Goal: Transaction & Acquisition: Purchase product/service

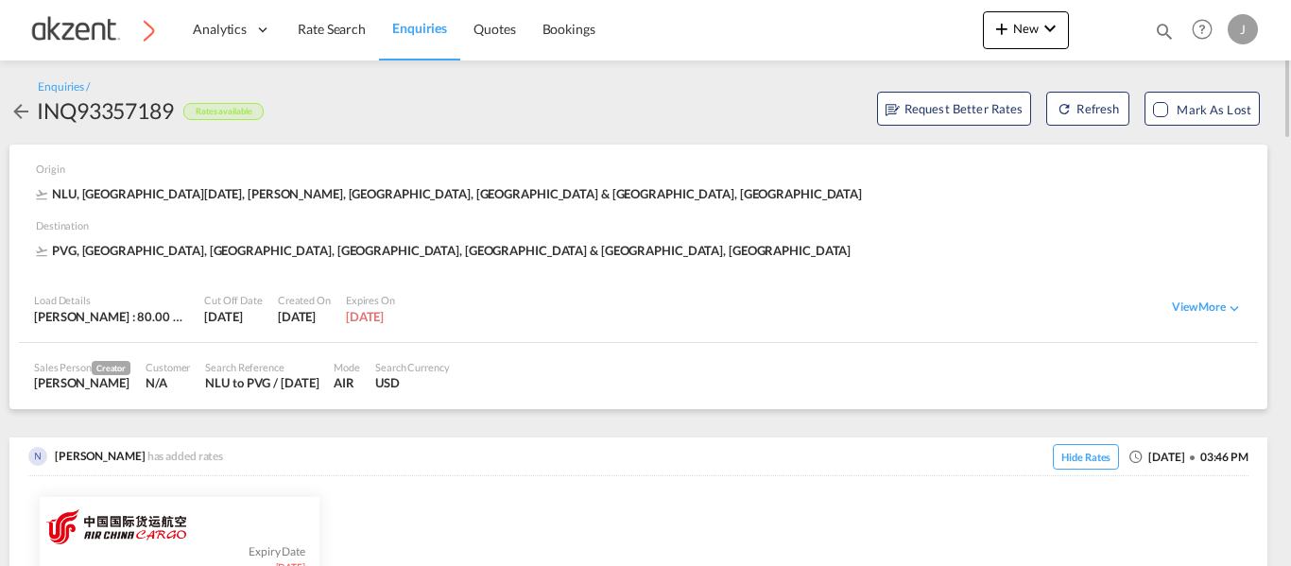
scroll to position [662, 0]
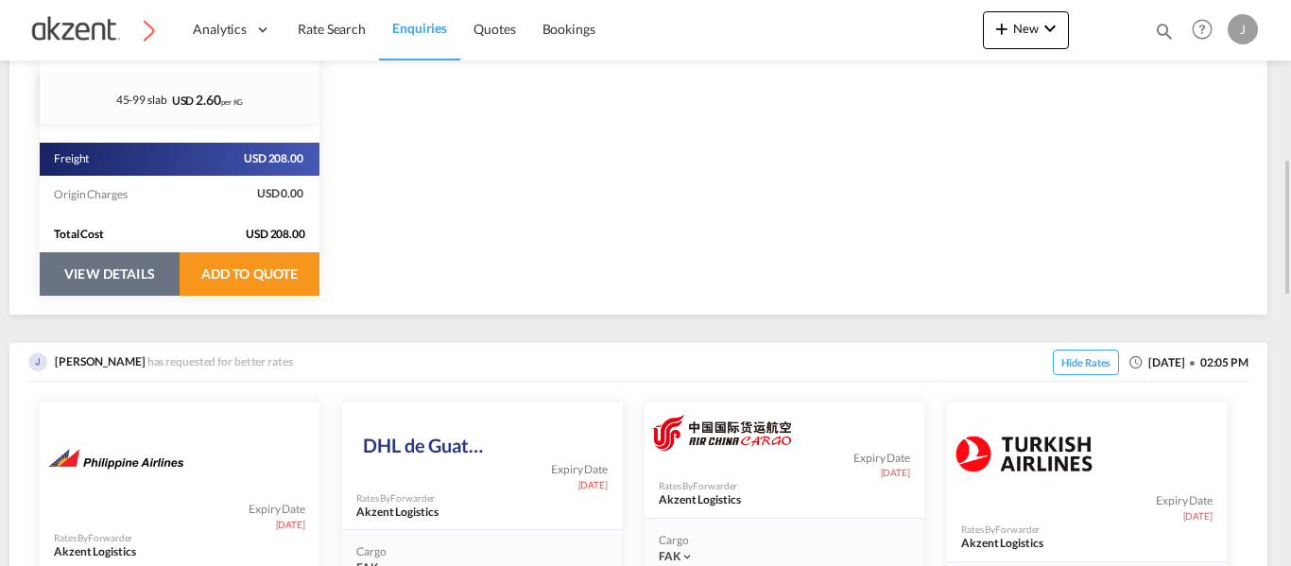
click at [85, 274] on button "VIEW DETAILS" at bounding box center [110, 273] width 140 height 43
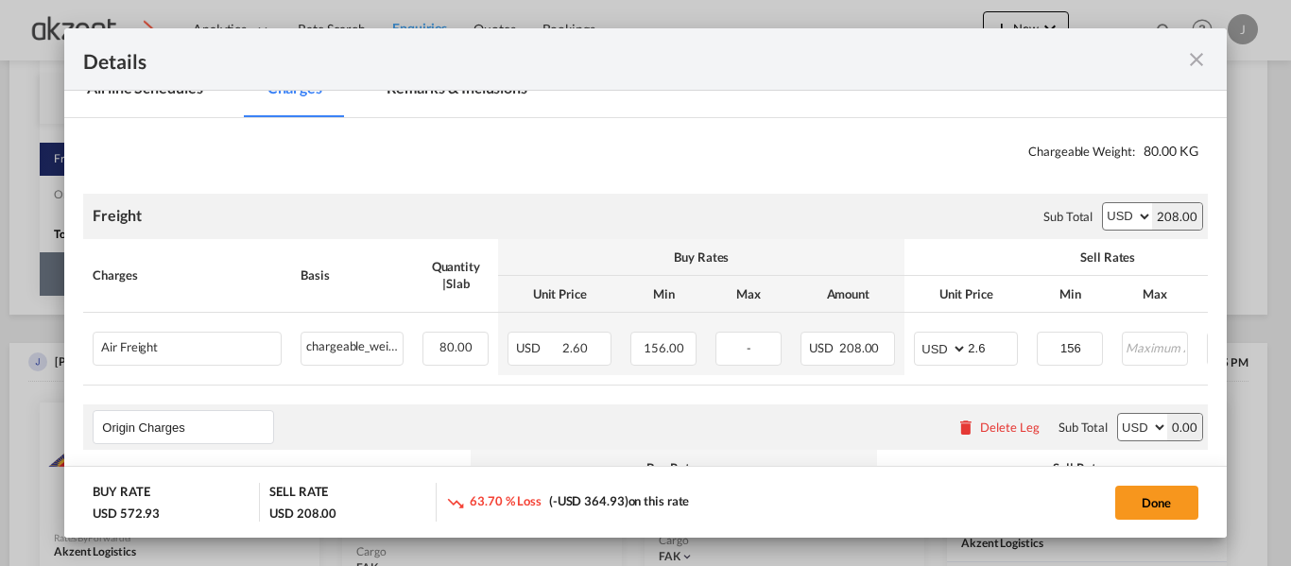
select select "per_awb"
select select "per_shipment"
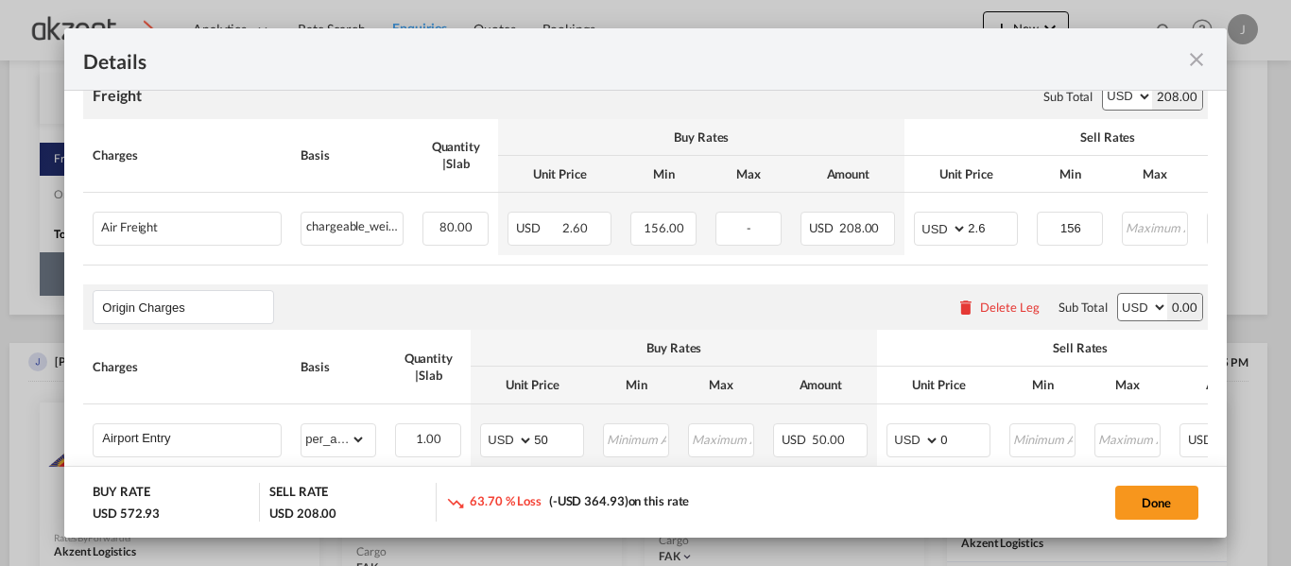
scroll to position [473, 0]
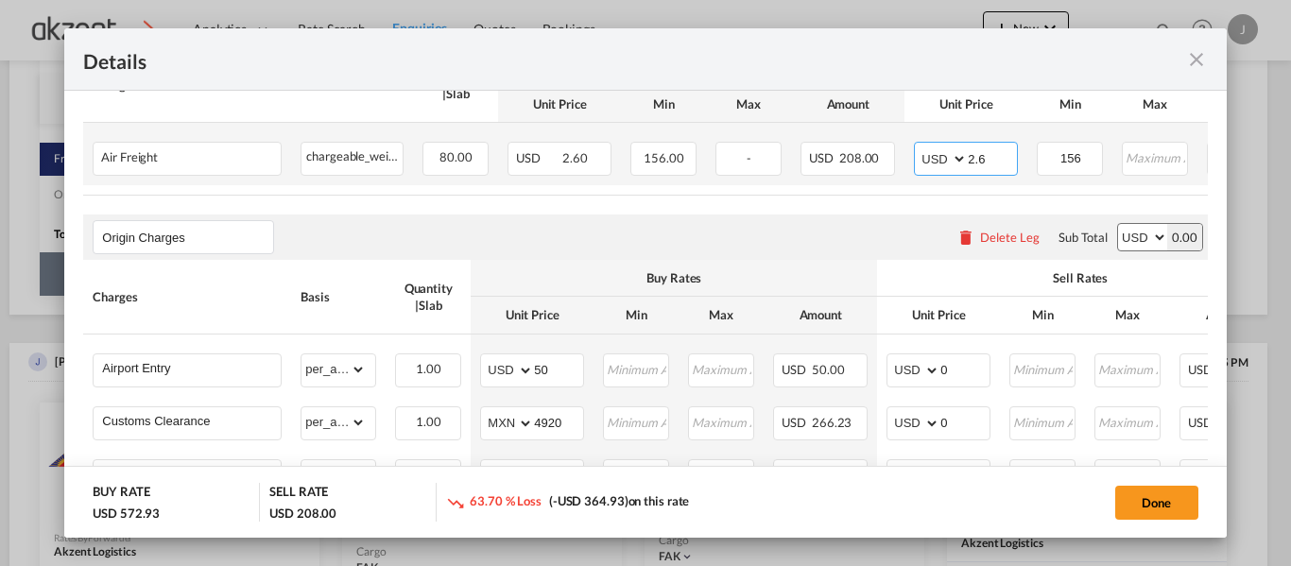
click at [995, 159] on input "2.6" at bounding box center [992, 157] width 49 height 28
type input "2"
type input "3"
click at [854, 232] on div "Origin Charges Please enter leg name Leg Name Already Exists Delete Leg Sub Tot…" at bounding box center [645, 237] width 1124 height 45
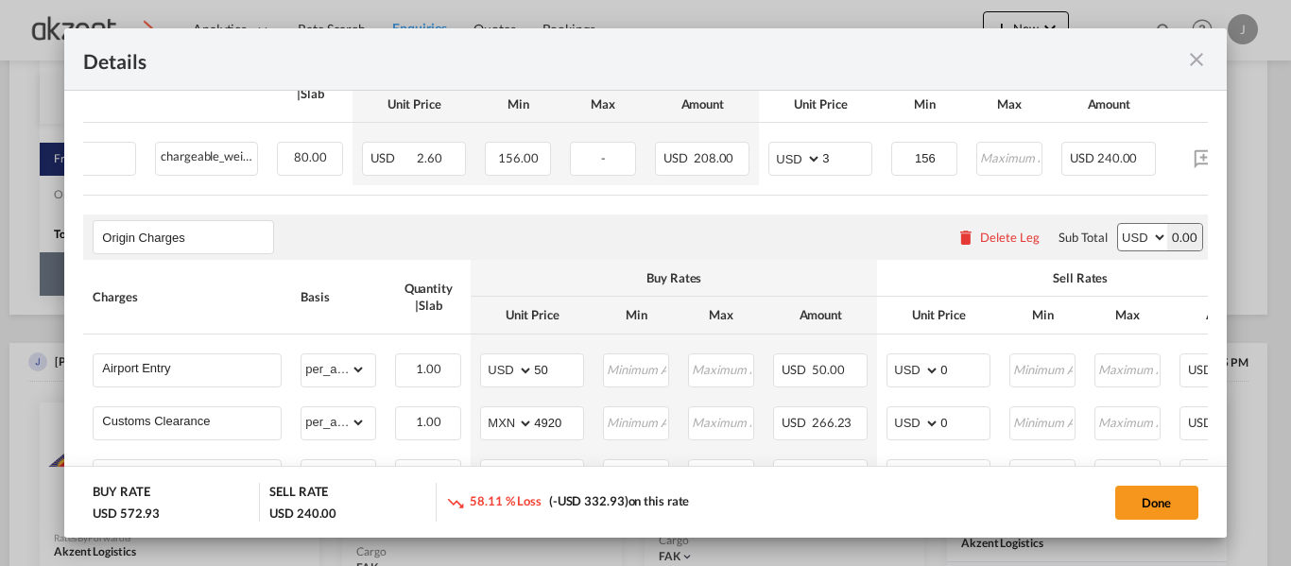
scroll to position [0, 156]
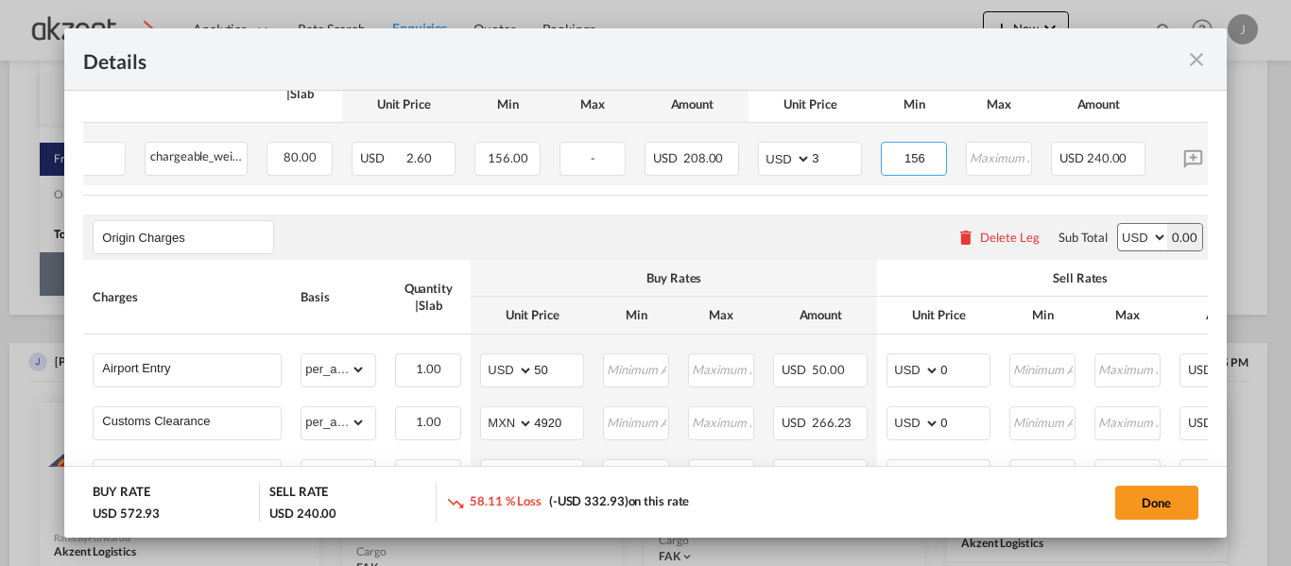
click at [936, 161] on input "156" at bounding box center [914, 157] width 63 height 28
type input "170"
click at [856, 239] on div "Origin Charges Please enter leg name Leg Name Already Exists Delete Leg Sub Tot…" at bounding box center [645, 237] width 1124 height 45
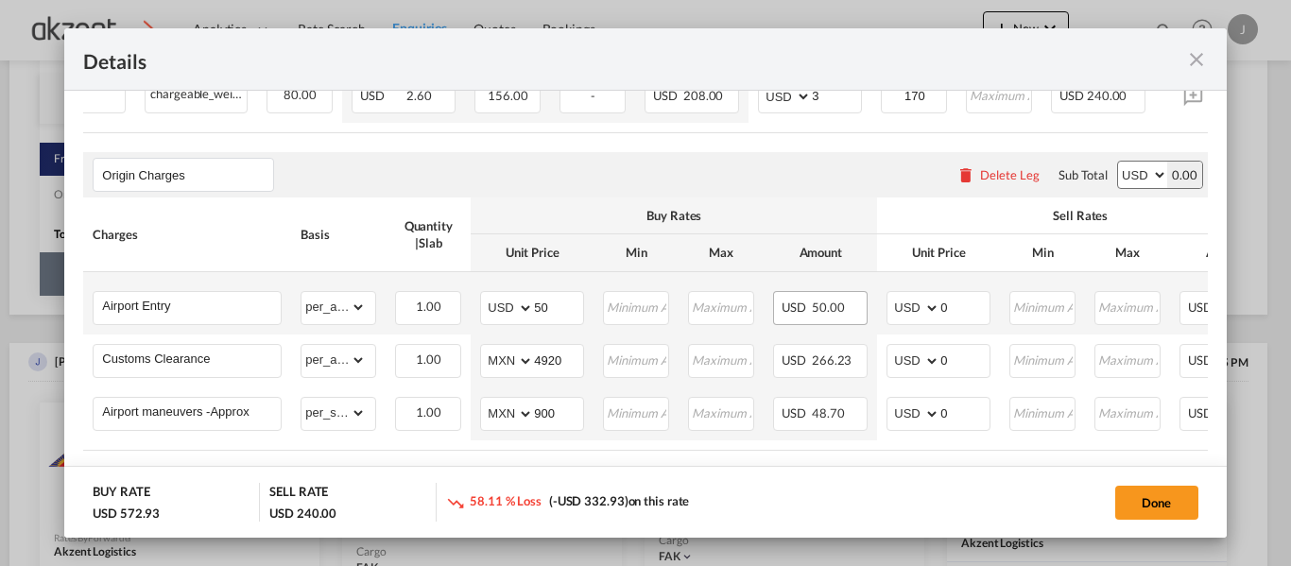
scroll to position [567, 0]
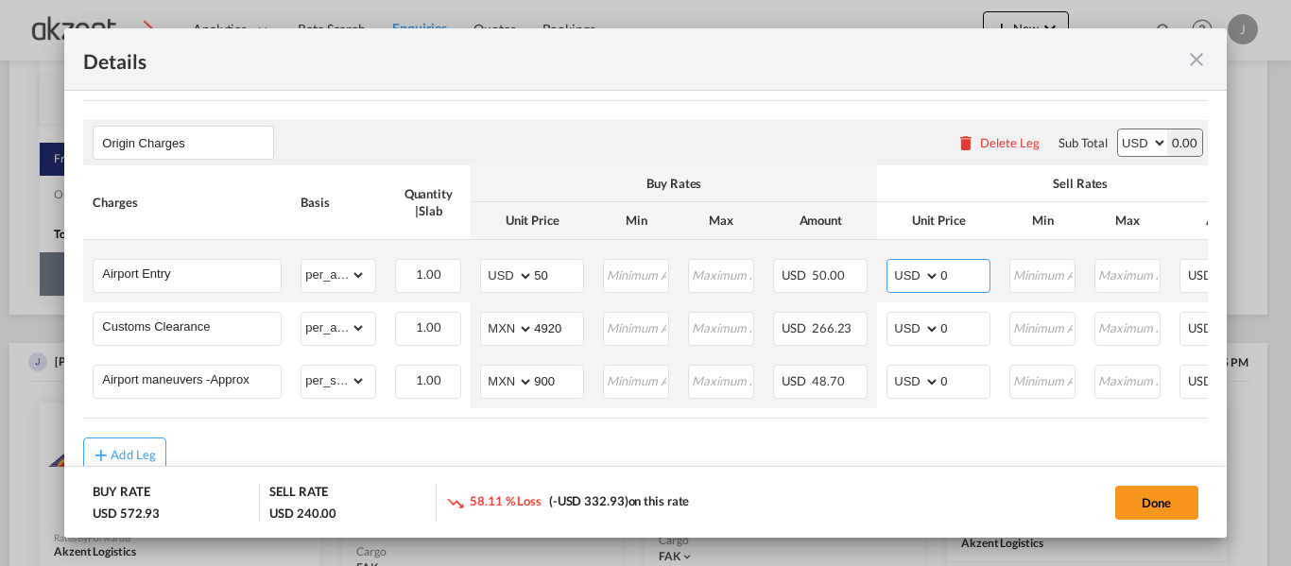
click at [967, 283] on input "0" at bounding box center [964, 274] width 49 height 28
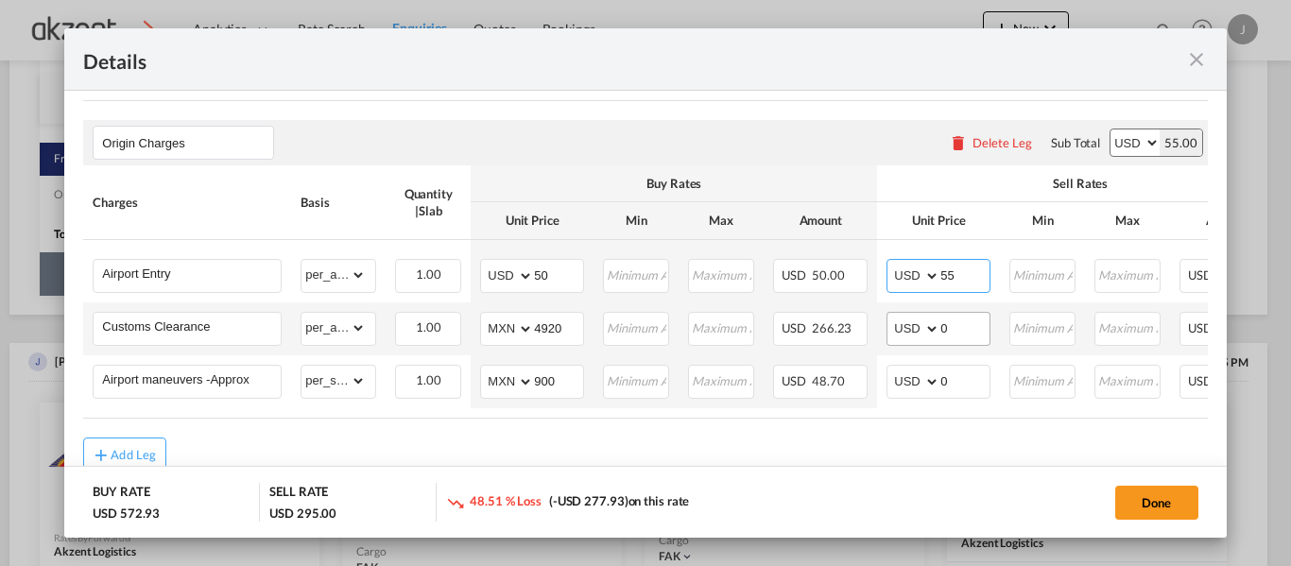
type input "55"
click at [957, 335] on input "0" at bounding box center [964, 327] width 49 height 28
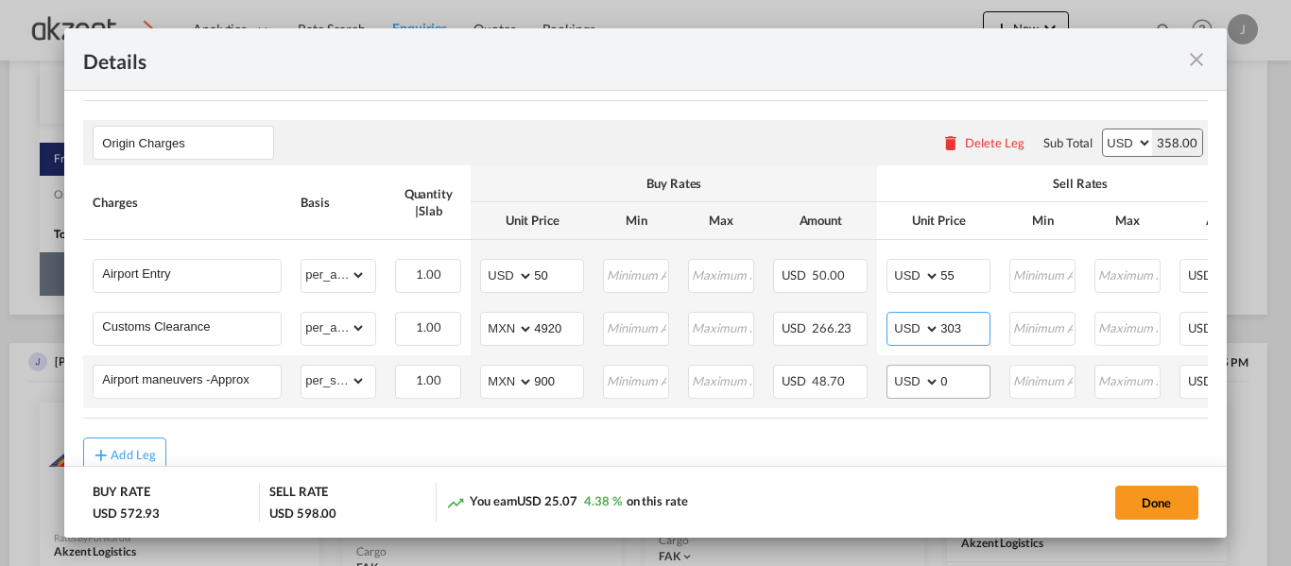
type input "303"
click at [956, 381] on input "0" at bounding box center [964, 380] width 49 height 28
type input "110"
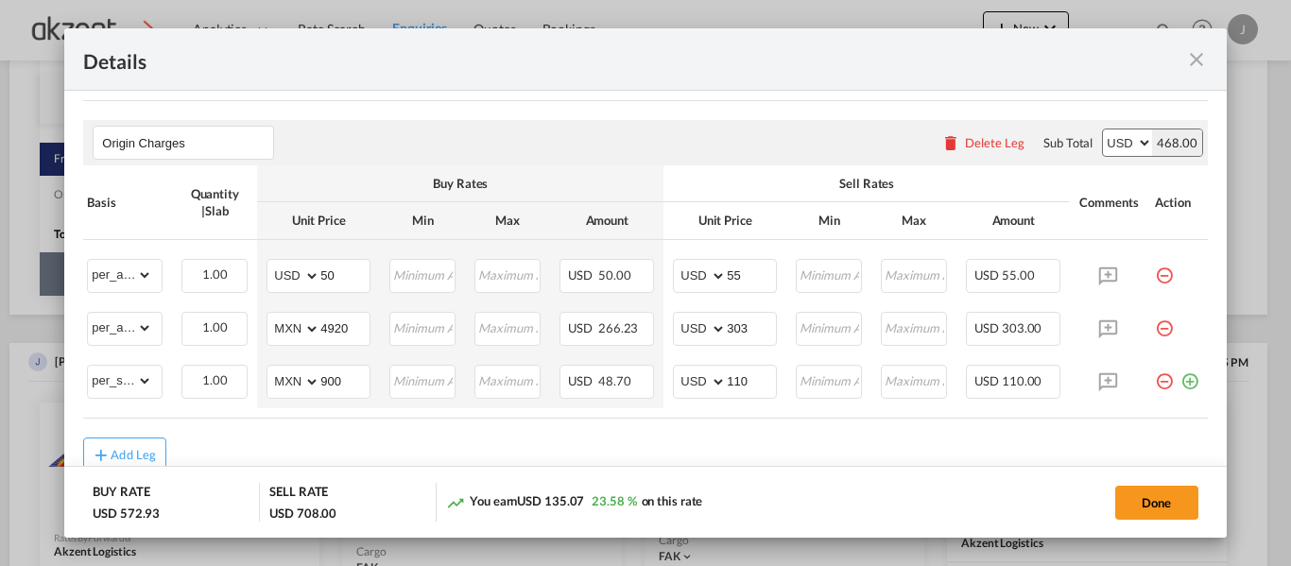
scroll to position [0, 229]
click at [1179, 384] on md-icon "icon-plus-circle-outline green-400-fg" at bounding box center [1188, 374] width 19 height 19
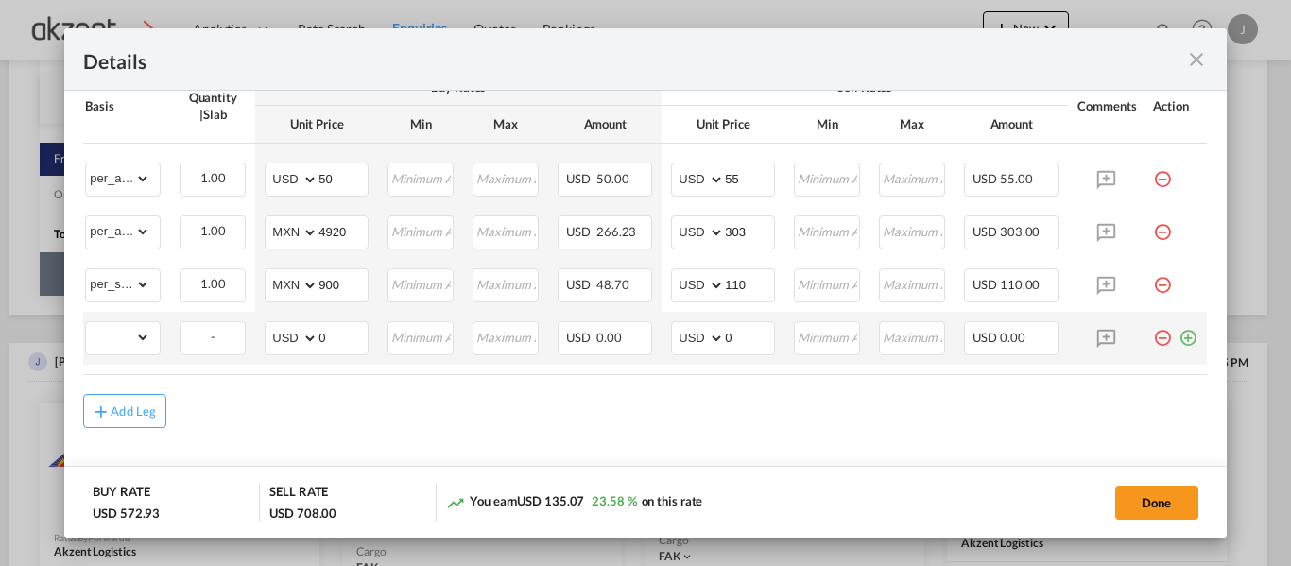
click at [1179, 334] on md-icon "icon-plus-circle-outline green-400-fg" at bounding box center [1188, 330] width 19 height 19
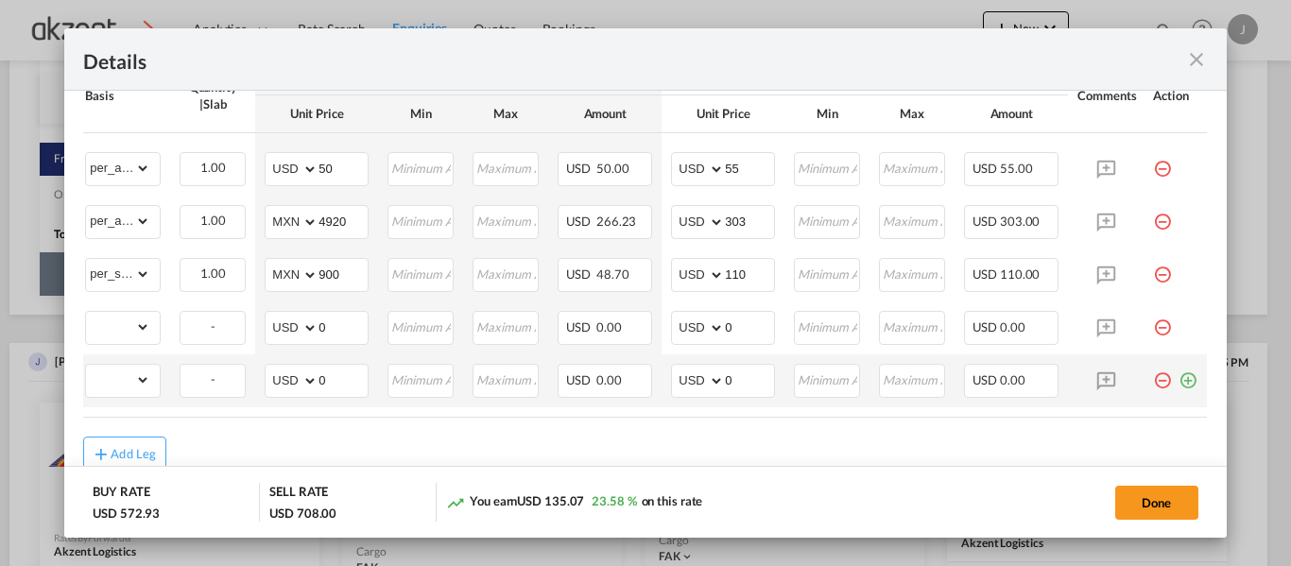
click at [1179, 379] on md-icon "icon-plus-circle-outline green-400-fg" at bounding box center [1188, 373] width 19 height 19
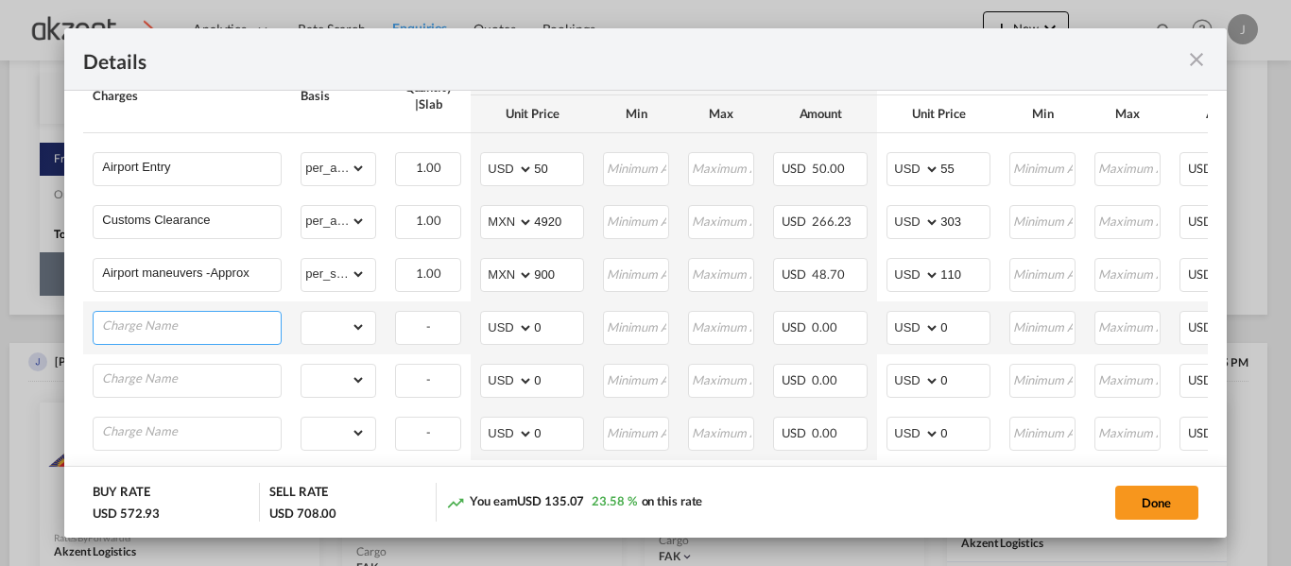
click at [212, 334] on input "Charge Name" at bounding box center [191, 326] width 179 height 28
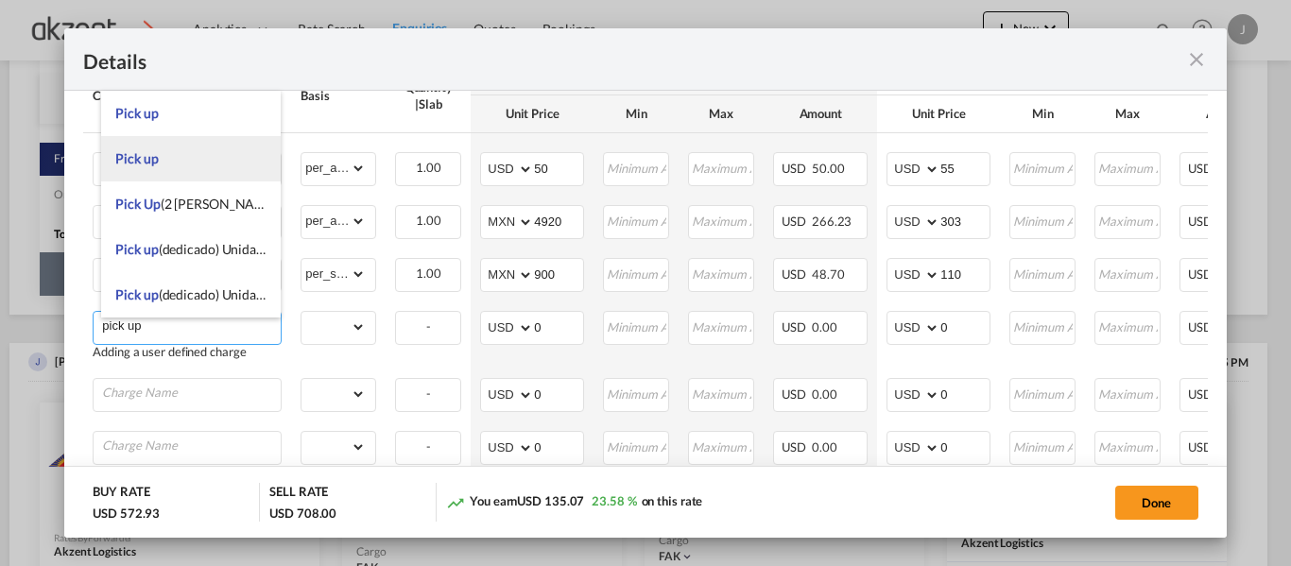
click at [192, 163] on li "Pick up" at bounding box center [191, 158] width 180 height 45
type input "Pick up"
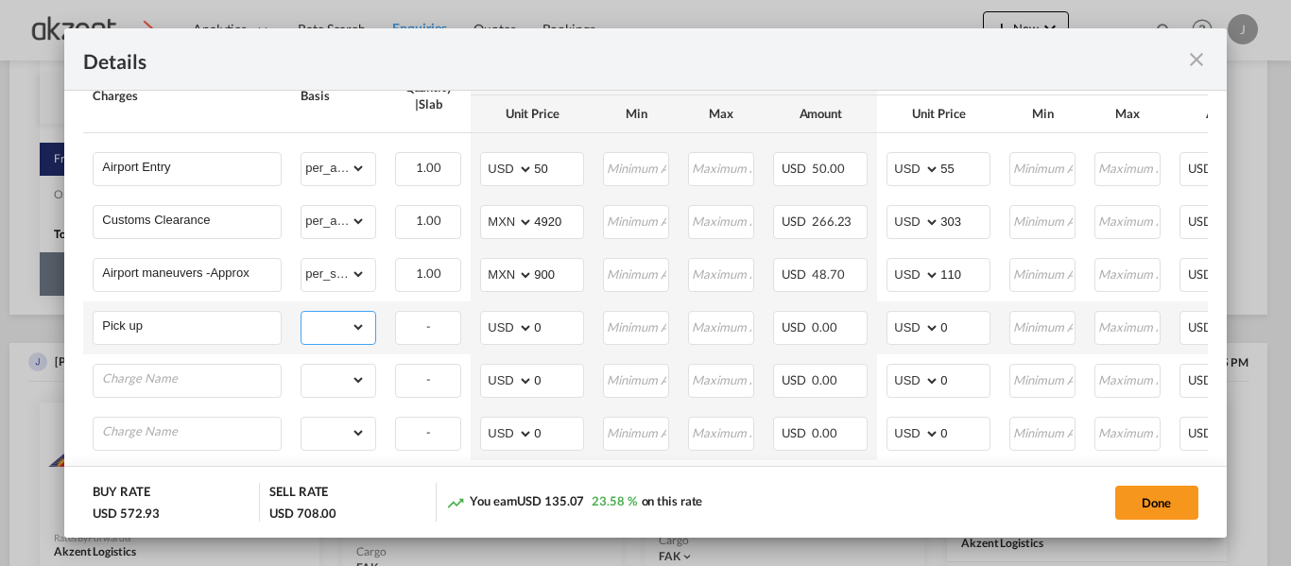
click at [352, 334] on select "gross_weight volumetric_weight per_shipment per_bl per_km per_hawb per_kg per_p…" at bounding box center [333, 327] width 64 height 30
select select "per_shipment"
click at [301, 317] on select "gross_weight volumetric_weight per_shipment per_bl per_km per_hawb per_kg per_p…" at bounding box center [333, 327] width 64 height 30
click at [491, 336] on select "AED AFN ALL AMD ANG AOA ARS AUD AWG AZN BAM BBD BDT BGN BHD BIF BMD BND BOB BRL…" at bounding box center [508, 328] width 49 height 26
select select "string:MXN"
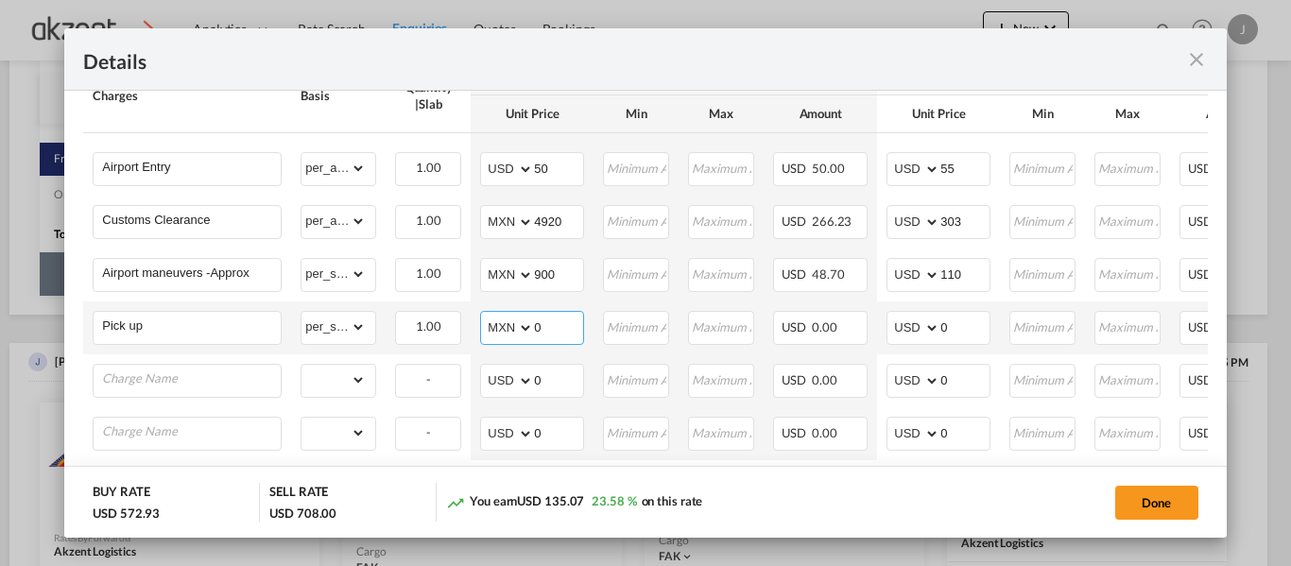
click at [484, 319] on select "AED AFN ALL AMD ANG AOA ARS AUD AWG AZN BAM BBD BDT BGN BHD BIF BMD BND BOB BRL…" at bounding box center [508, 328] width 49 height 26
click at [556, 337] on input "0" at bounding box center [558, 326] width 49 height 28
type input "6771.23"
click at [961, 331] on input "0" at bounding box center [964, 326] width 49 height 28
type input "636"
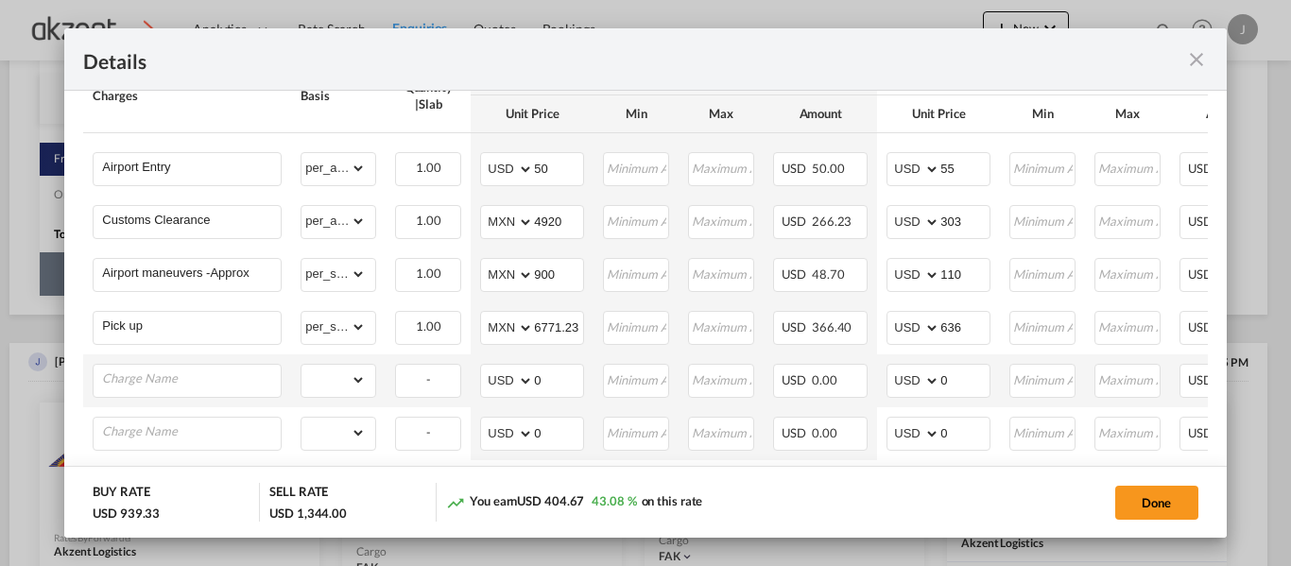
click at [164, 365] on td "Please Enter Already Exists" at bounding box center [187, 380] width 208 height 53
click at [169, 387] on input "Charge Name" at bounding box center [191, 379] width 179 height 28
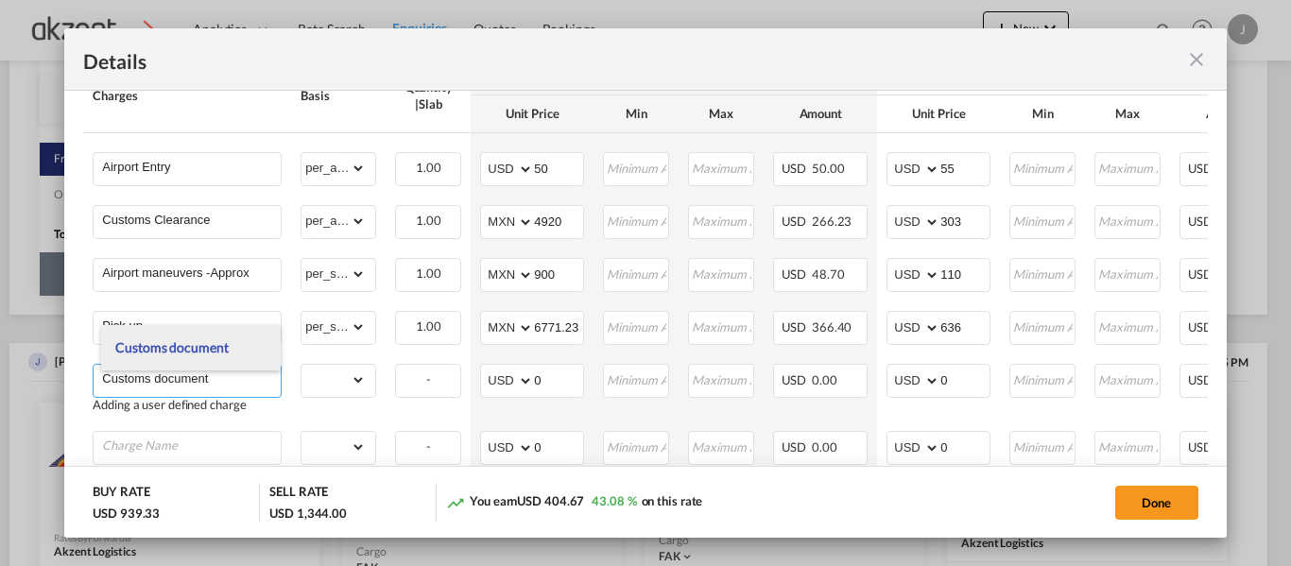
type input "Customs document"
click at [185, 345] on span "Customs document" at bounding box center [171, 347] width 112 height 16
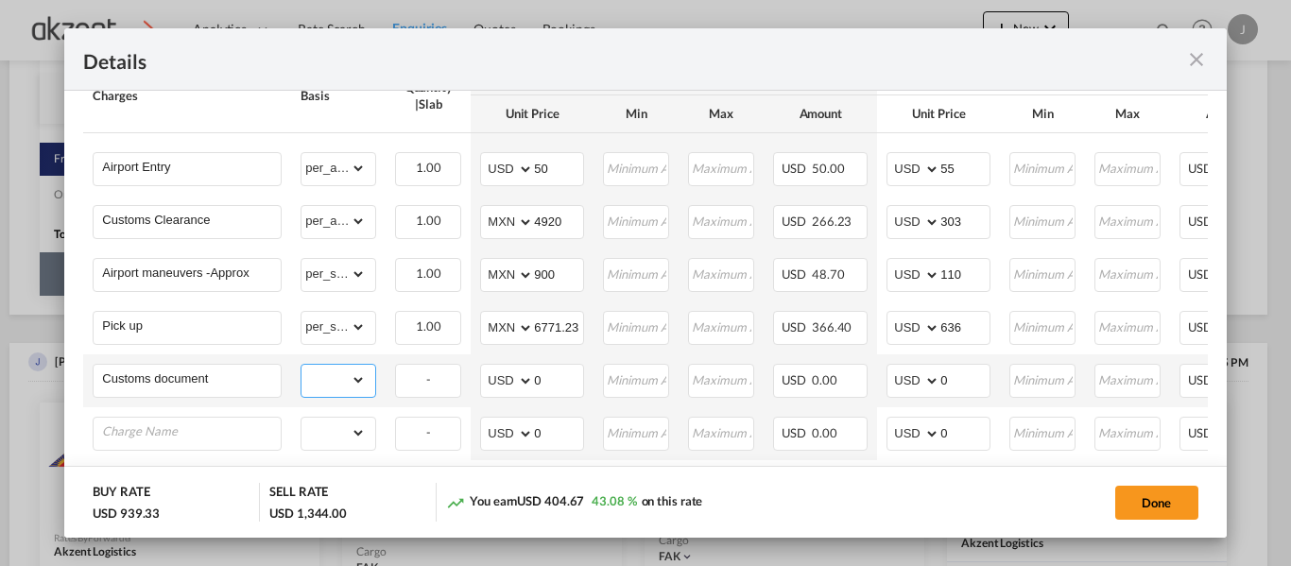
click at [350, 387] on select "gross_weight volumetric_weight per_shipment per_bl per_km per_hawb per_kg per_p…" at bounding box center [333, 380] width 64 height 30
select select "per_shipment"
click at [301, 370] on select "gross_weight volumetric_weight per_shipment per_bl per_km per_hawb per_kg per_p…" at bounding box center [333, 380] width 64 height 30
click at [958, 376] on input "0" at bounding box center [964, 379] width 49 height 28
type input "80"
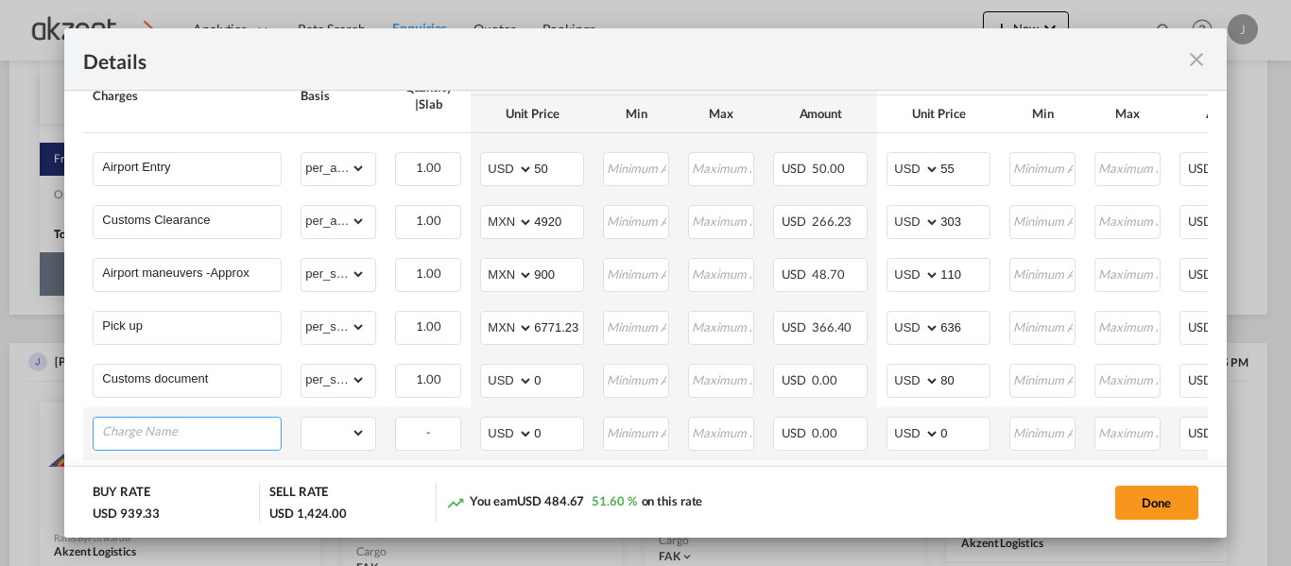
click at [116, 436] on input "Charge Name" at bounding box center [191, 432] width 179 height 28
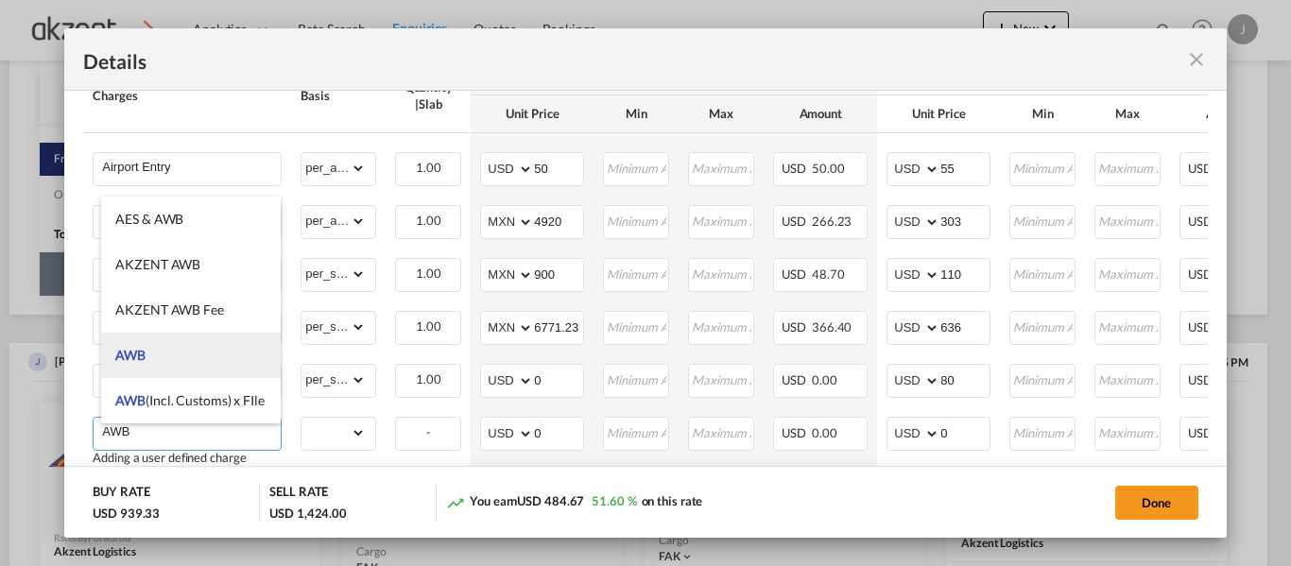
type input "AWB"
click at [230, 354] on li "AWB" at bounding box center [191, 355] width 180 height 45
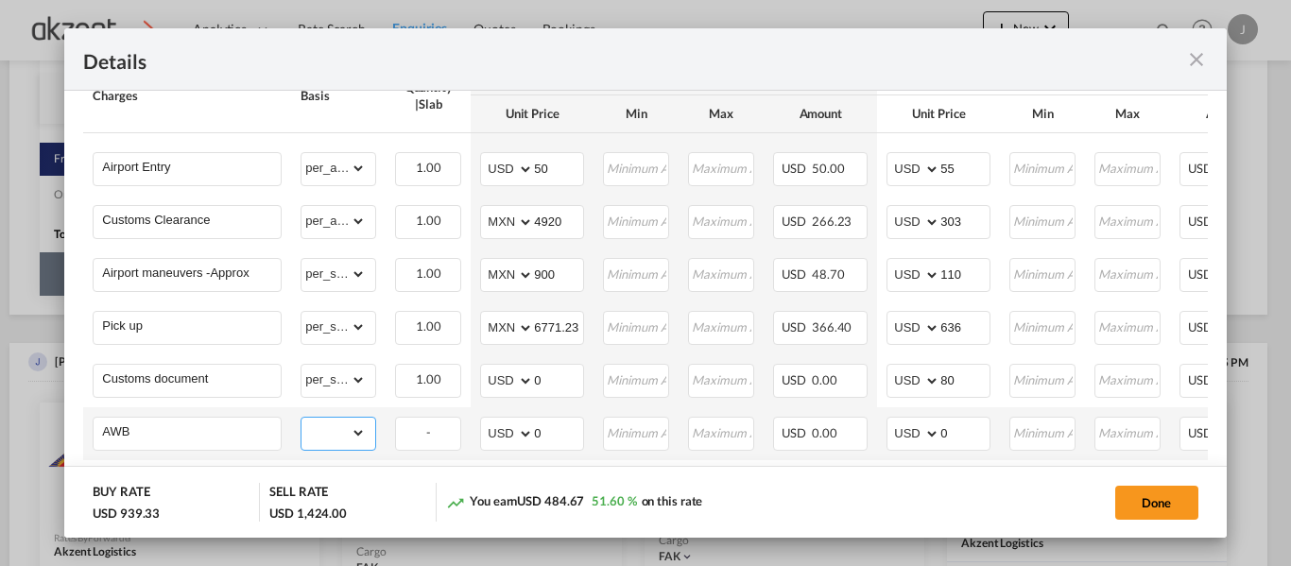
click at [359, 430] on select "gross_weight volumetric_weight per_shipment per_bl per_km per_hawb per_kg per_p…" at bounding box center [333, 433] width 64 height 30
select select "per_shipment"
click at [301, 422] on select "gross_weight volumetric_weight per_shipment per_bl per_km per_hawb per_kg per_p…" at bounding box center [333, 433] width 64 height 30
click at [967, 436] on input "0" at bounding box center [964, 432] width 49 height 28
click at [967, 436] on input "5" at bounding box center [964, 432] width 49 height 28
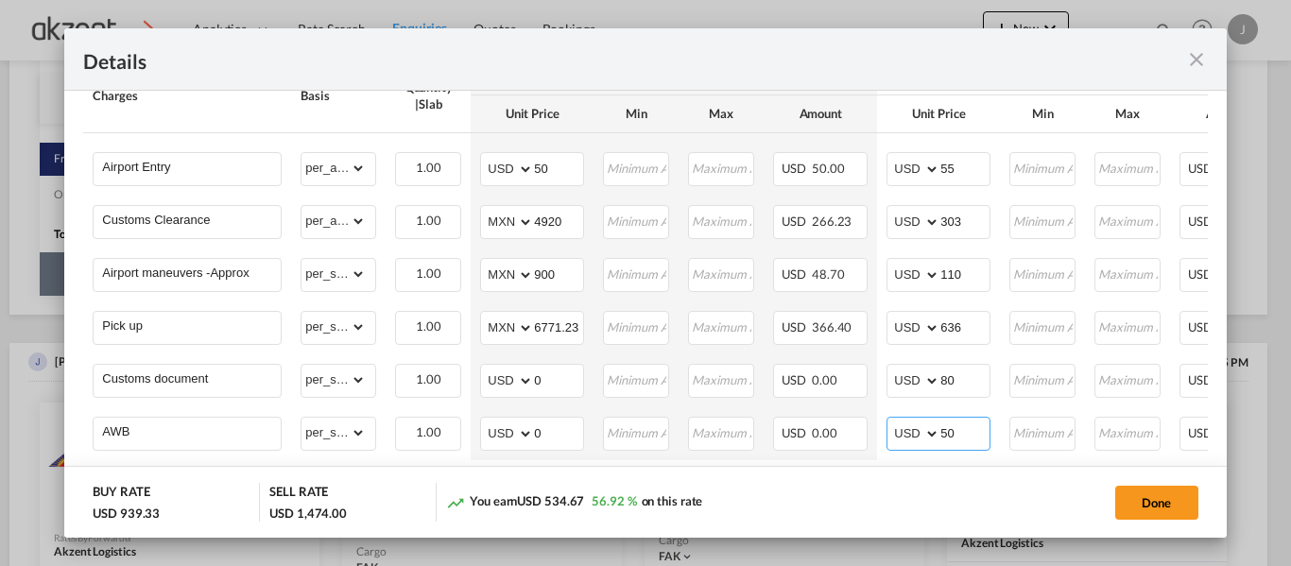
type input "50"
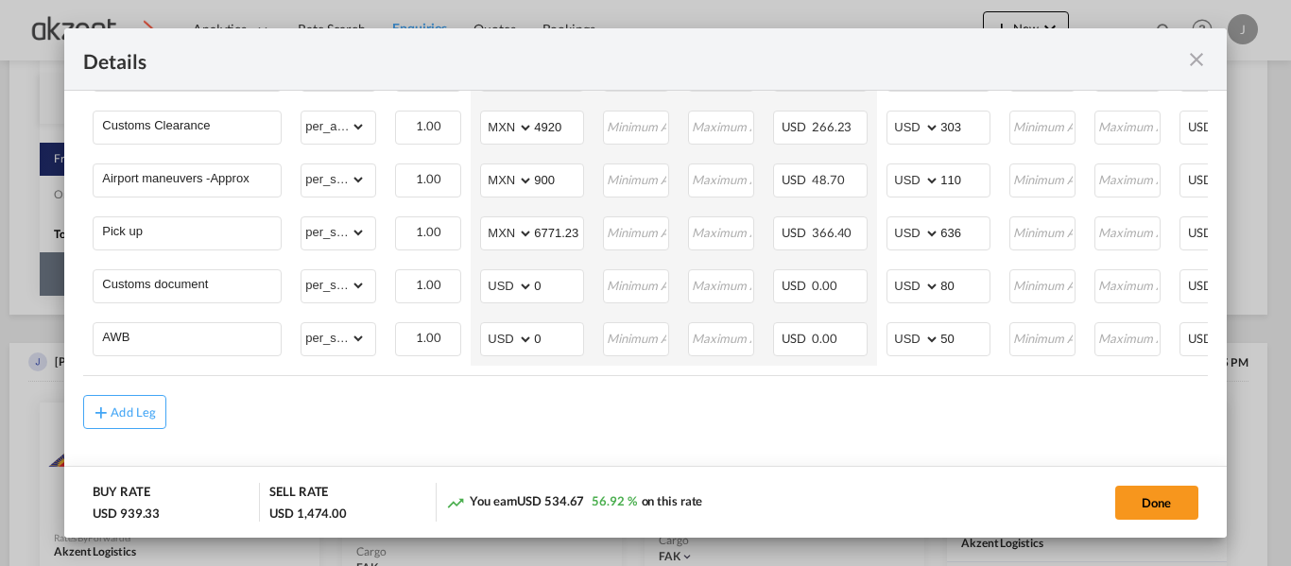
scroll to position [0, 229]
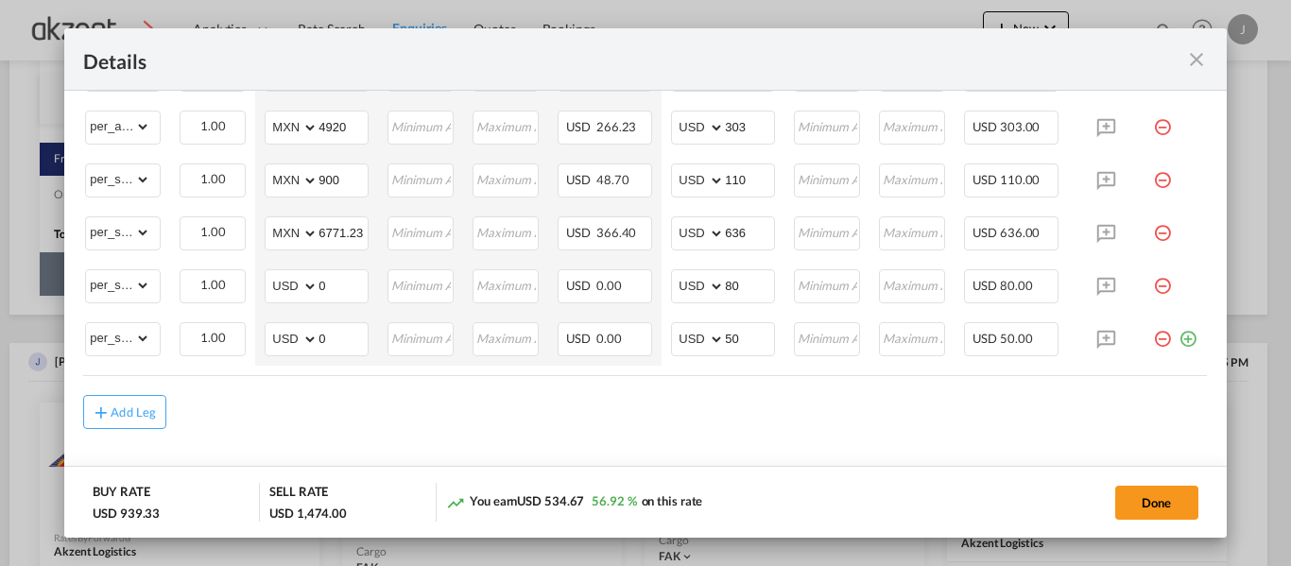
drag, startPoint x: 1174, startPoint y: 347, endPoint x: 474, endPoint y: 457, distance: 708.0
click at [1179, 341] on md-icon "icon-plus-circle-outline green-400-fg" at bounding box center [1188, 331] width 19 height 19
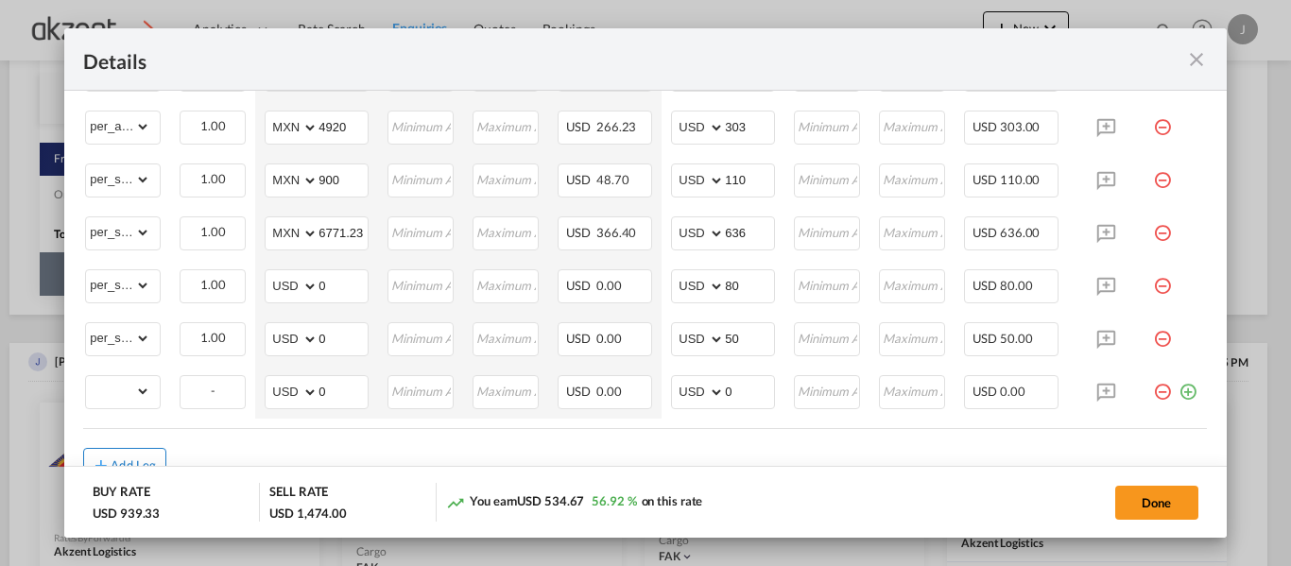
scroll to position [0, 0]
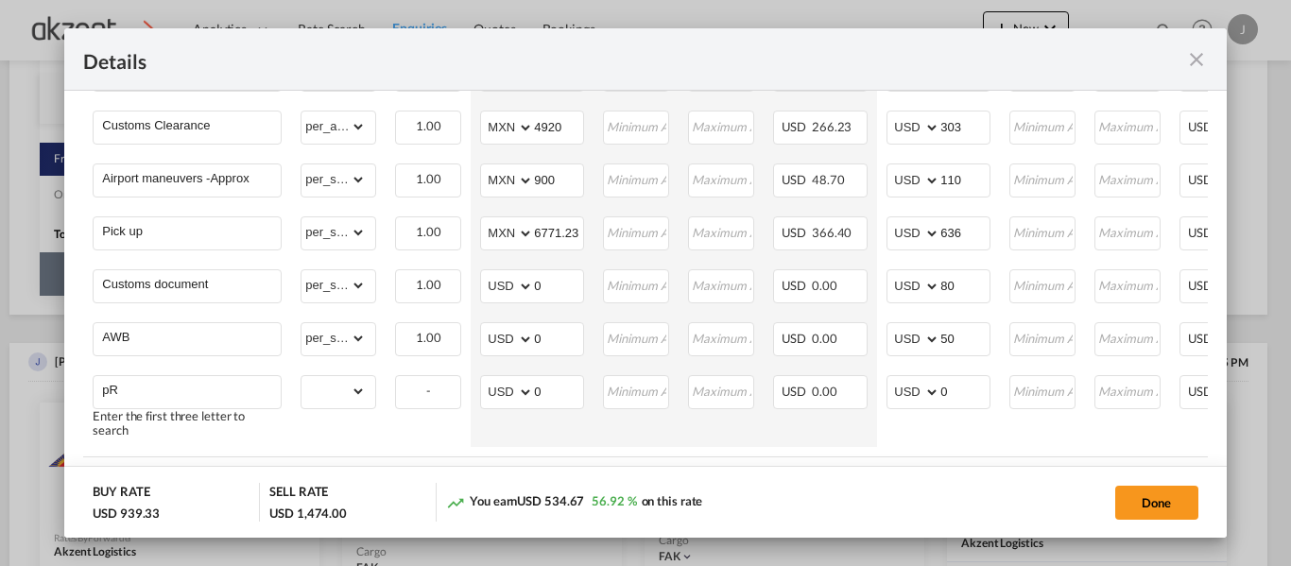
type input "p"
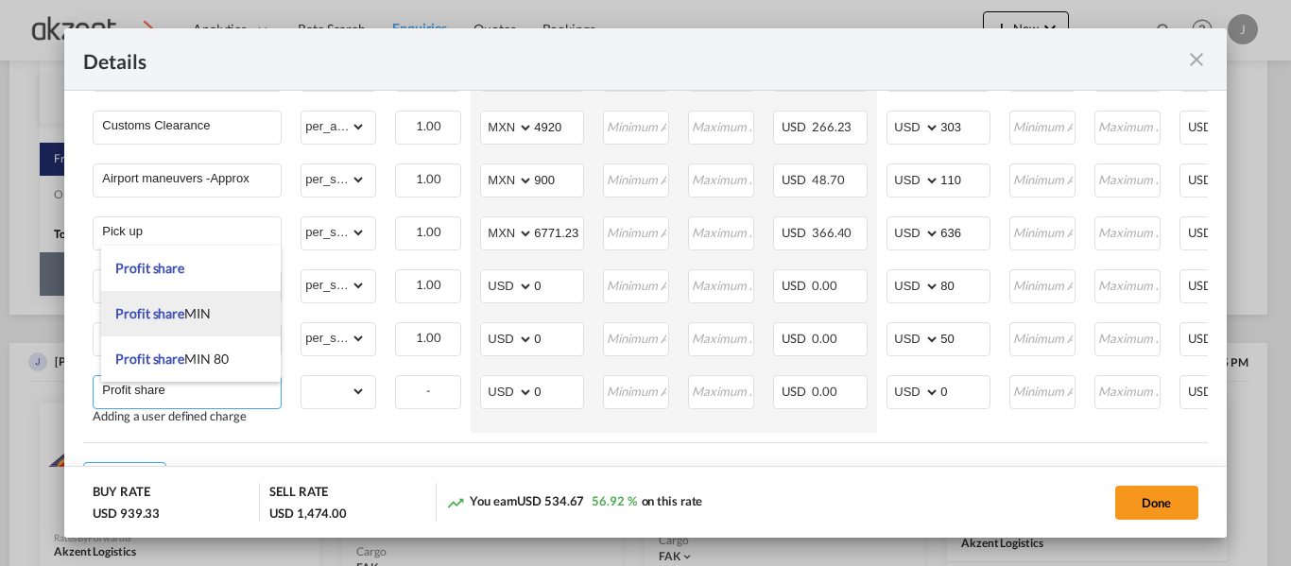
click at [194, 322] on li "Profit share MIN" at bounding box center [191, 313] width 180 height 45
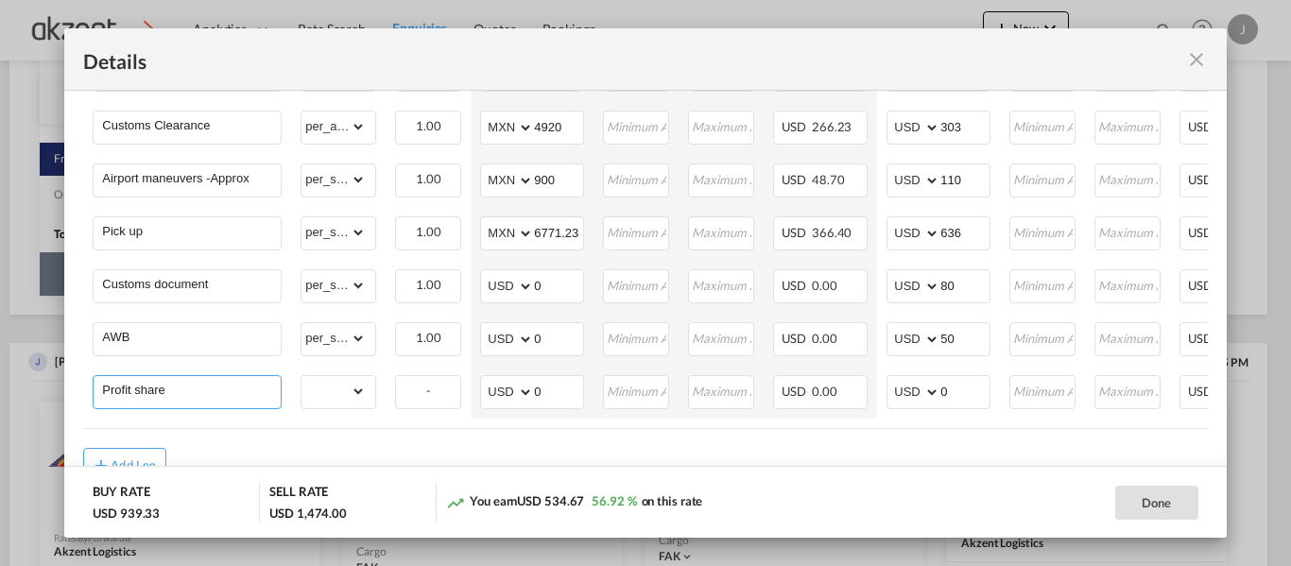
type input "Profit share MIN"
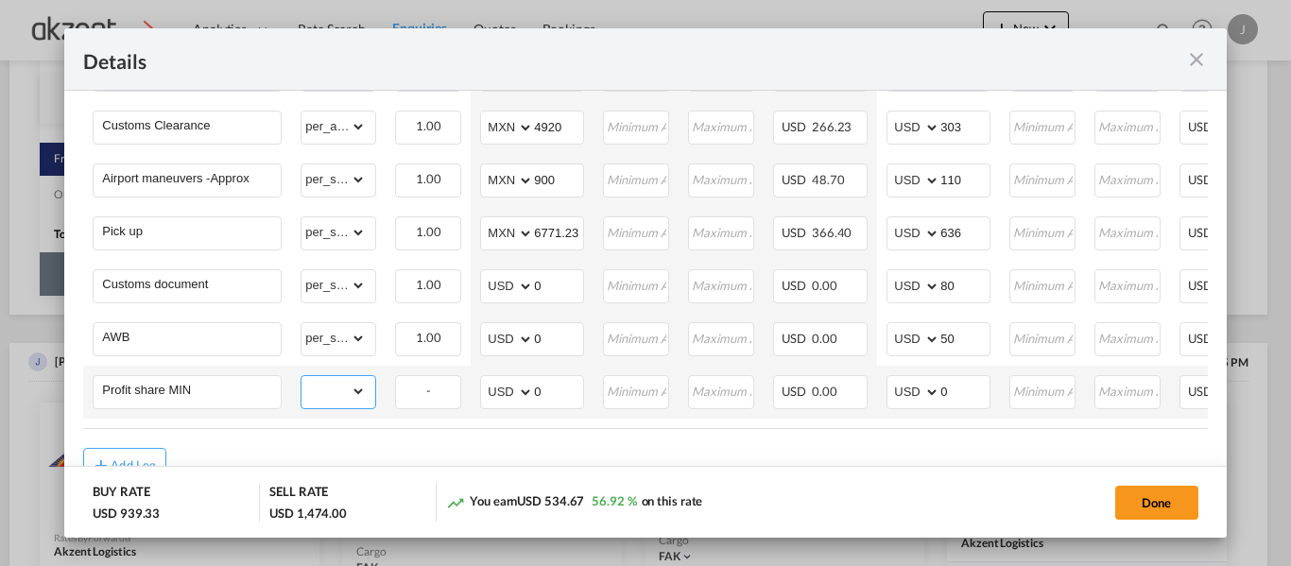
click at [359, 396] on select "gross_weight volumetric_weight per_shipment per_bl per_km per_hawb per_kg per_p…" at bounding box center [333, 391] width 64 height 30
select select "per_shipment"
click at [301, 381] on select "gross_weight volumetric_weight per_shipment per_bl per_km per_hawb per_kg per_p…" at bounding box center [333, 391] width 64 height 30
click at [969, 391] on input "0" at bounding box center [964, 390] width 49 height 28
type input "50"
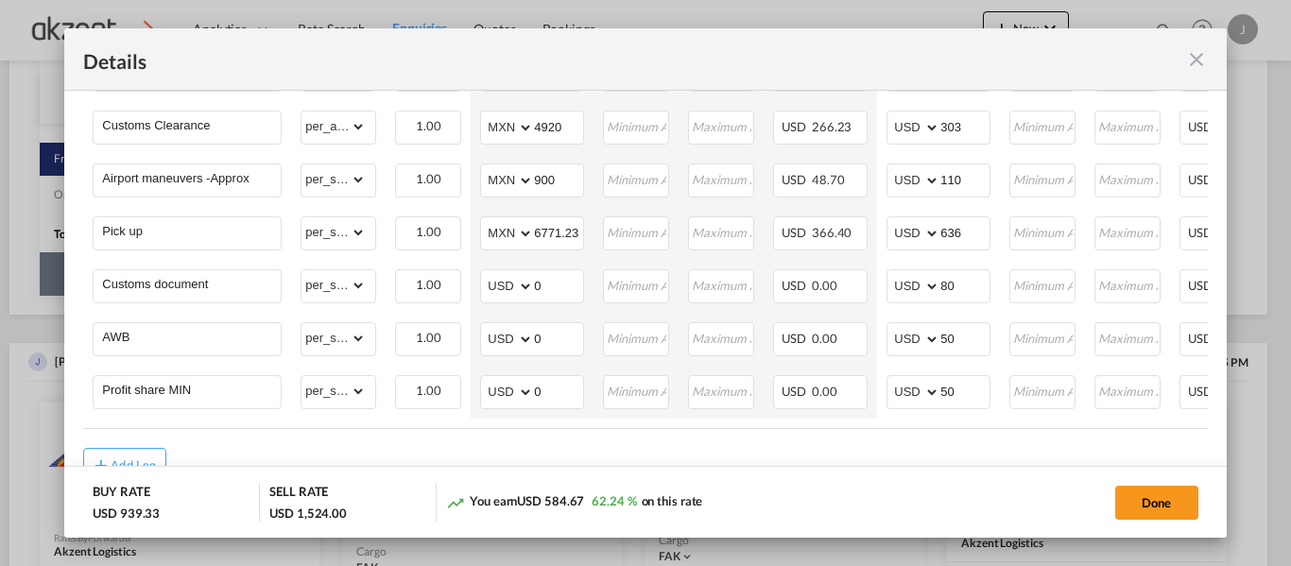
click at [911, 510] on div "Done" at bounding box center [1017, 502] width 381 height 39
click at [971, 287] on input "80" at bounding box center [964, 284] width 49 height 28
type input "8"
type input "50"
click at [967, 240] on input "636" at bounding box center [964, 231] width 49 height 28
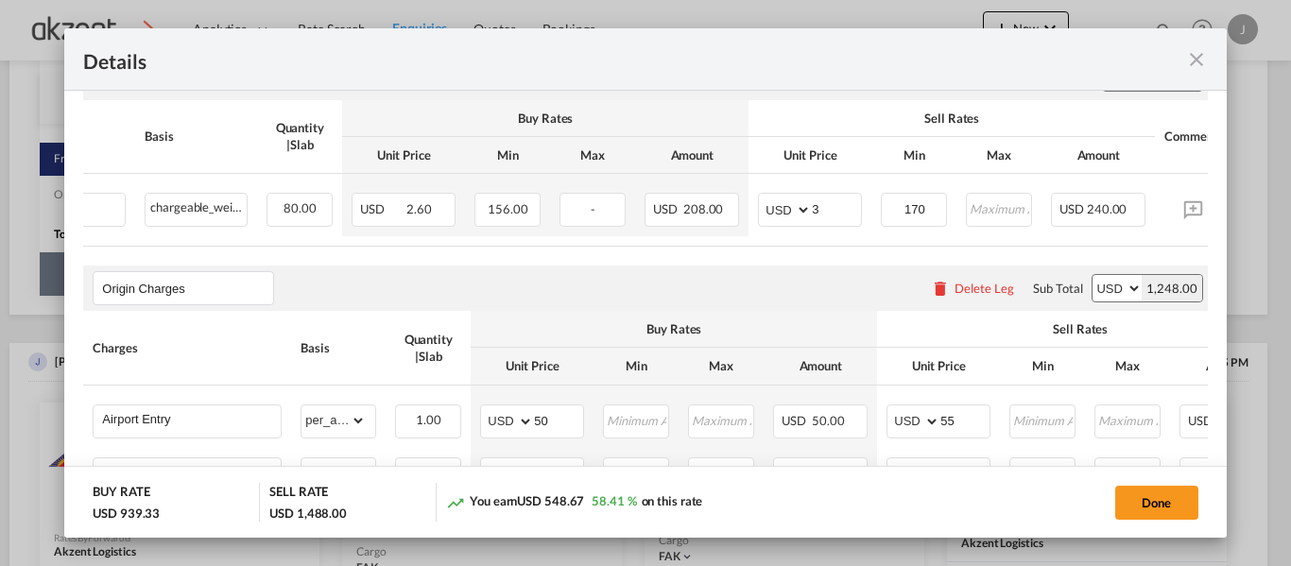
scroll to position [390, 0]
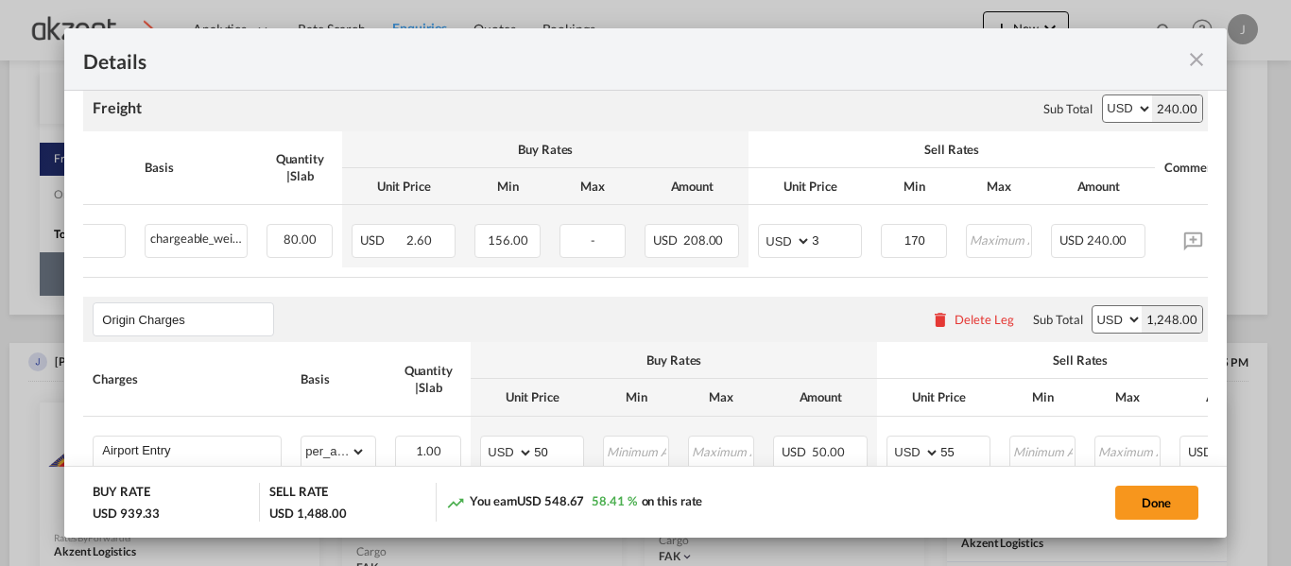
type input "630"
drag, startPoint x: 834, startPoint y: 277, endPoint x: 920, endPoint y: 277, distance: 86.0
click at [920, 277] on table "Charges Basis Quantity | Slab Buy Rates Sell Rates Comments Action Unit Price M…" at bounding box center [610, 204] width 1367 height 146
click at [794, 270] on table "Charges Basis Quantity | Slab Buy Rates Sell Rates Comments Action Unit Price M…" at bounding box center [610, 204] width 1367 height 146
click at [832, 244] on input "3" at bounding box center [836, 239] width 49 height 28
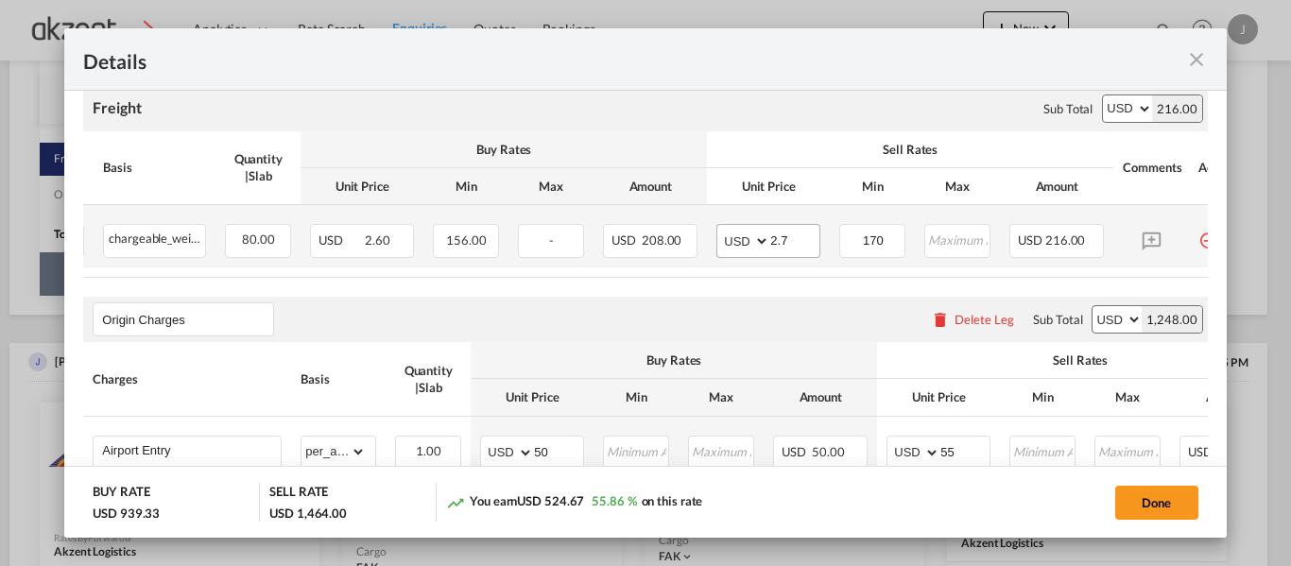
scroll to position [0, 191]
click at [804, 248] on input "2.7" at bounding box center [801, 239] width 49 height 28
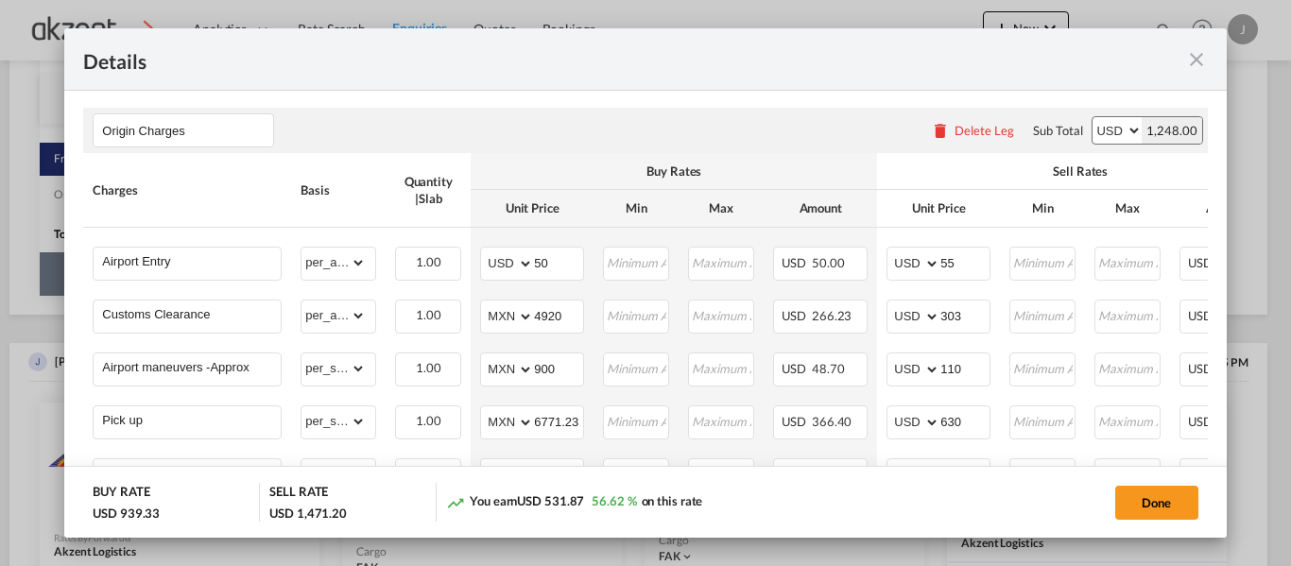
scroll to position [768, 0]
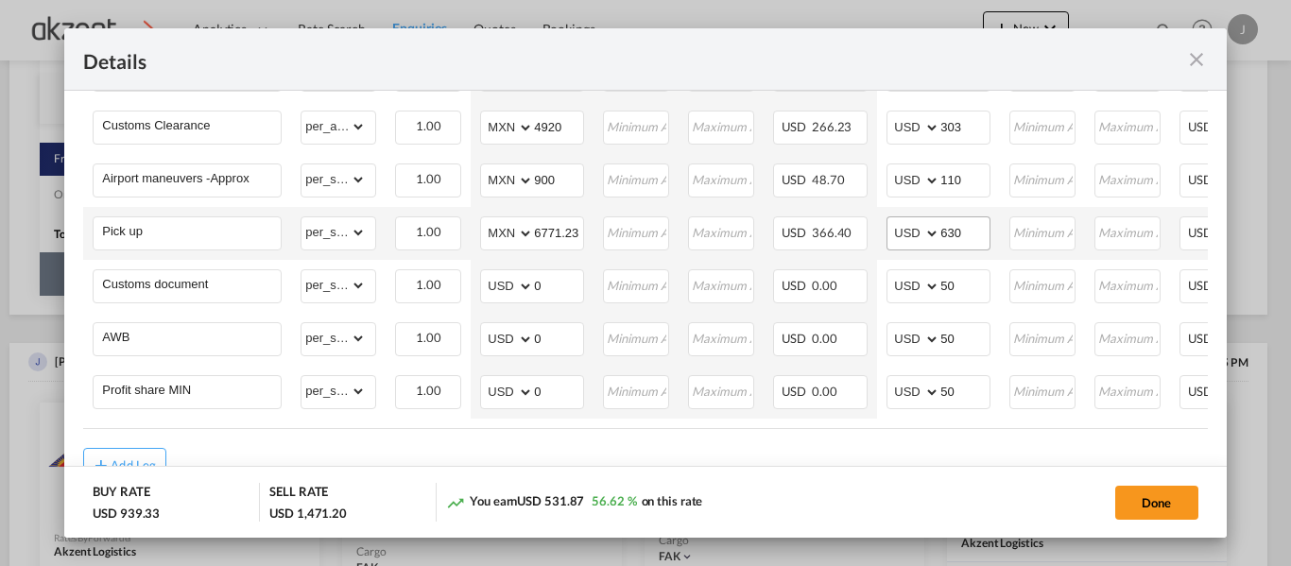
type input "2.79"
click at [969, 234] on input "630" at bounding box center [964, 231] width 49 height 28
type input "629"
click at [876, 477] on md-dialog-actions "BUY RATE USD 939.33 SELL RATE USD 1,470.20 You earn USD 530.87 56.52 % on this …" at bounding box center [645, 502] width 1162 height 72
click at [965, 290] on input "50" at bounding box center [964, 284] width 49 height 28
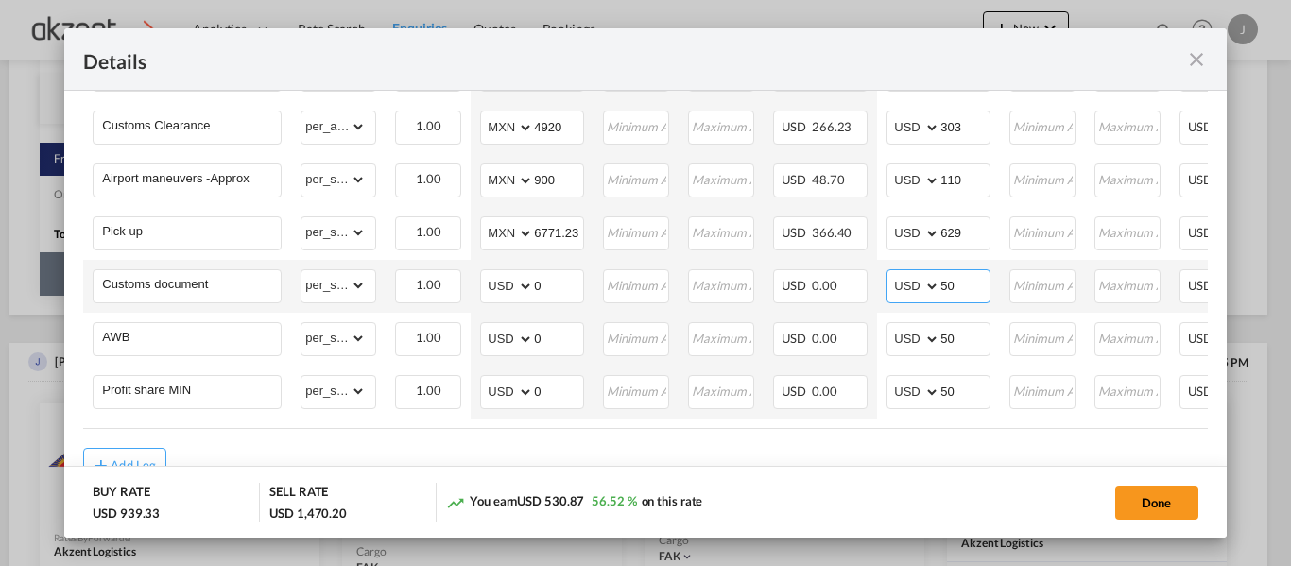
type input "5"
type input "40"
click at [918, 498] on div "Done" at bounding box center [1017, 502] width 381 height 39
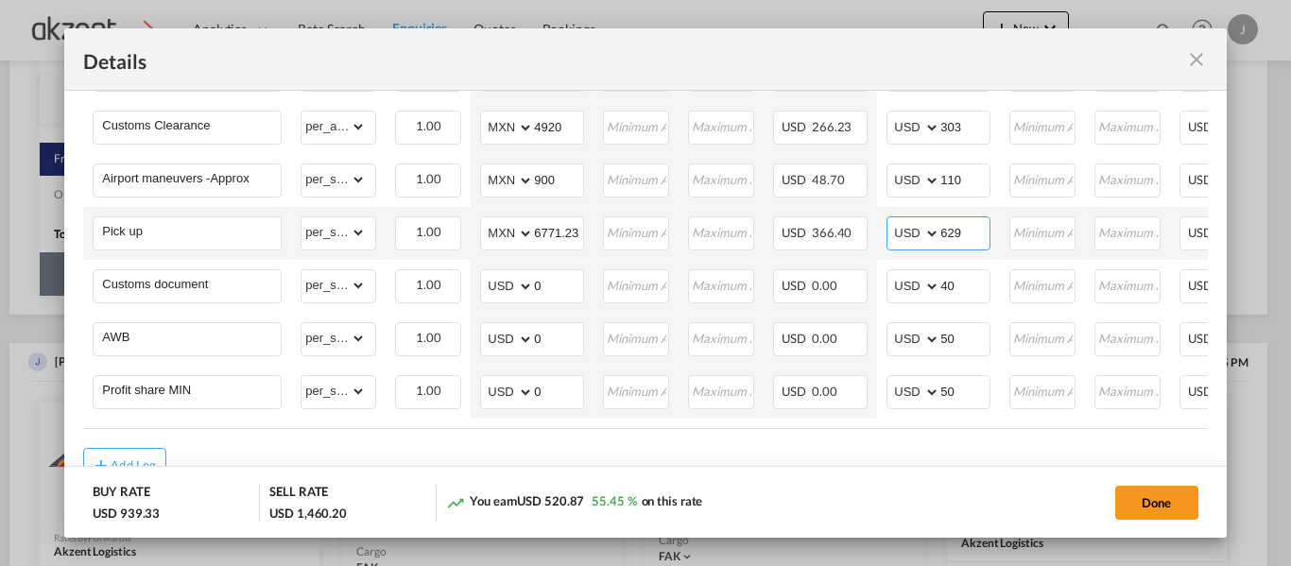
click at [967, 238] on input "629" at bounding box center [964, 231] width 49 height 28
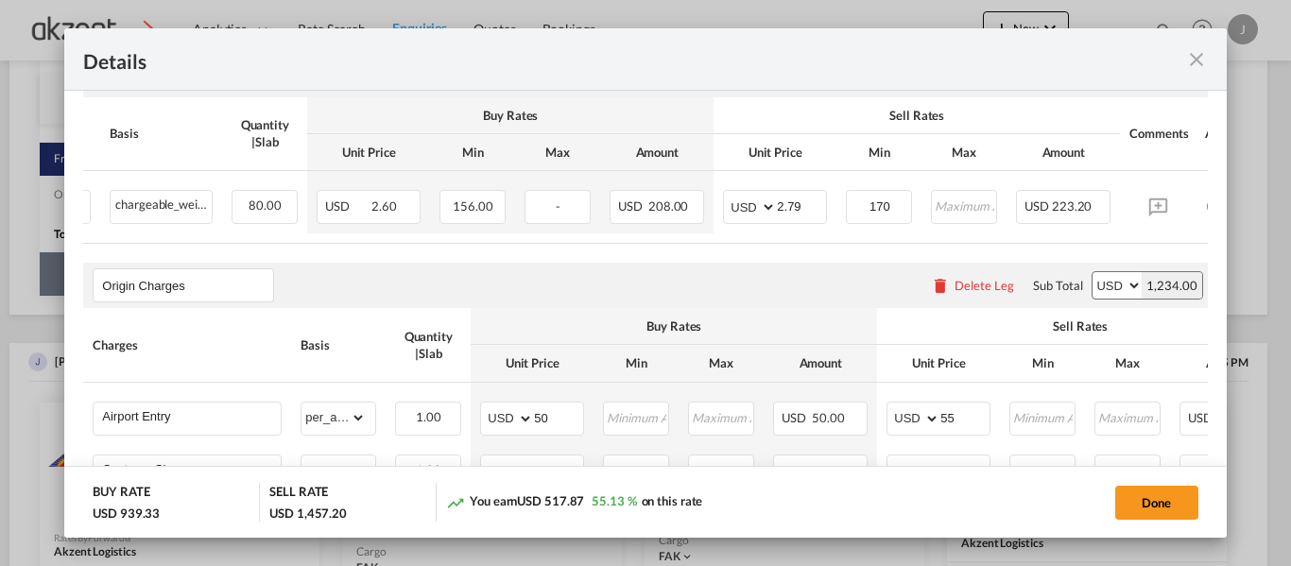
scroll to position [390, 0]
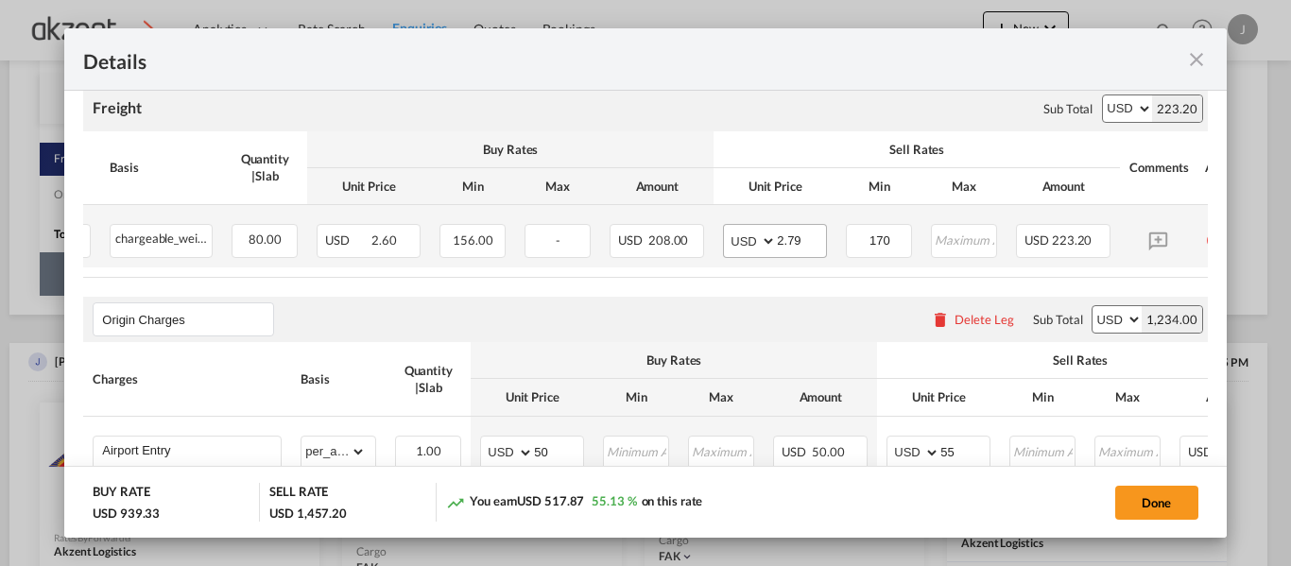
type input "626"
click at [806, 245] on input "2.79" at bounding box center [801, 239] width 49 height 28
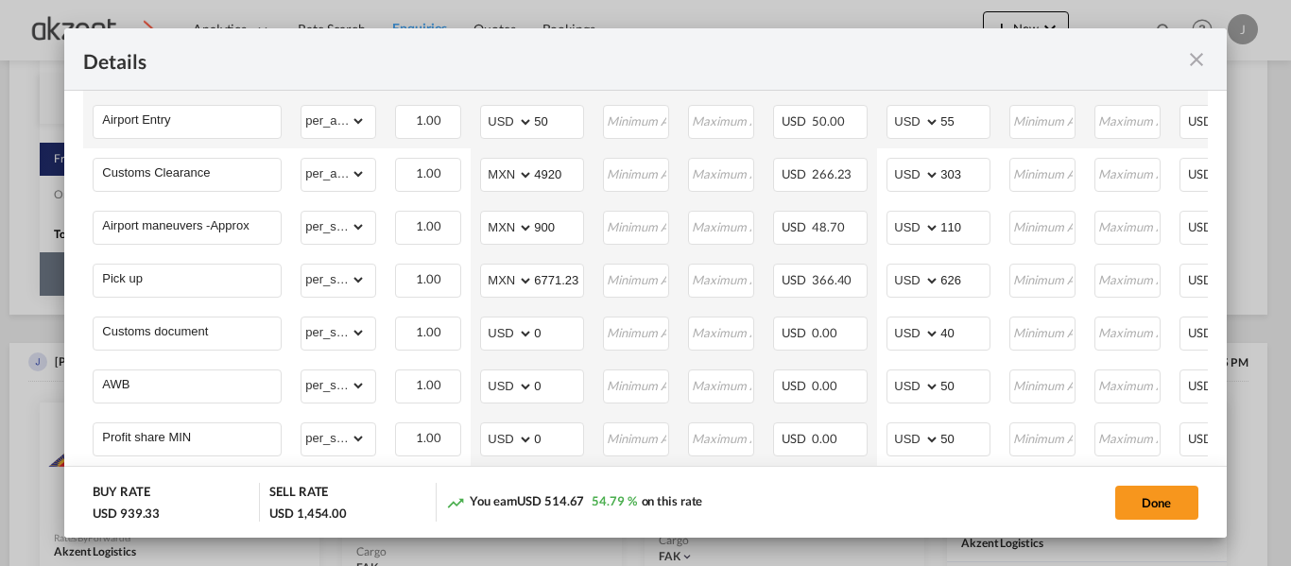
scroll to position [644, 0]
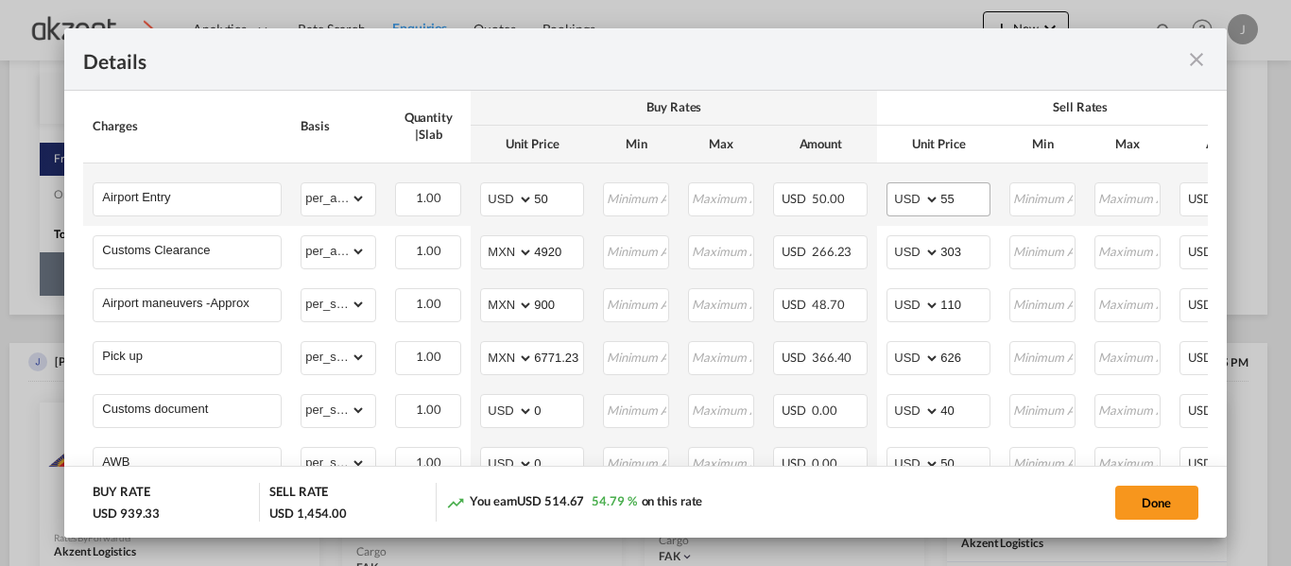
type input "2.75"
click at [972, 203] on input "55" at bounding box center [964, 197] width 49 height 28
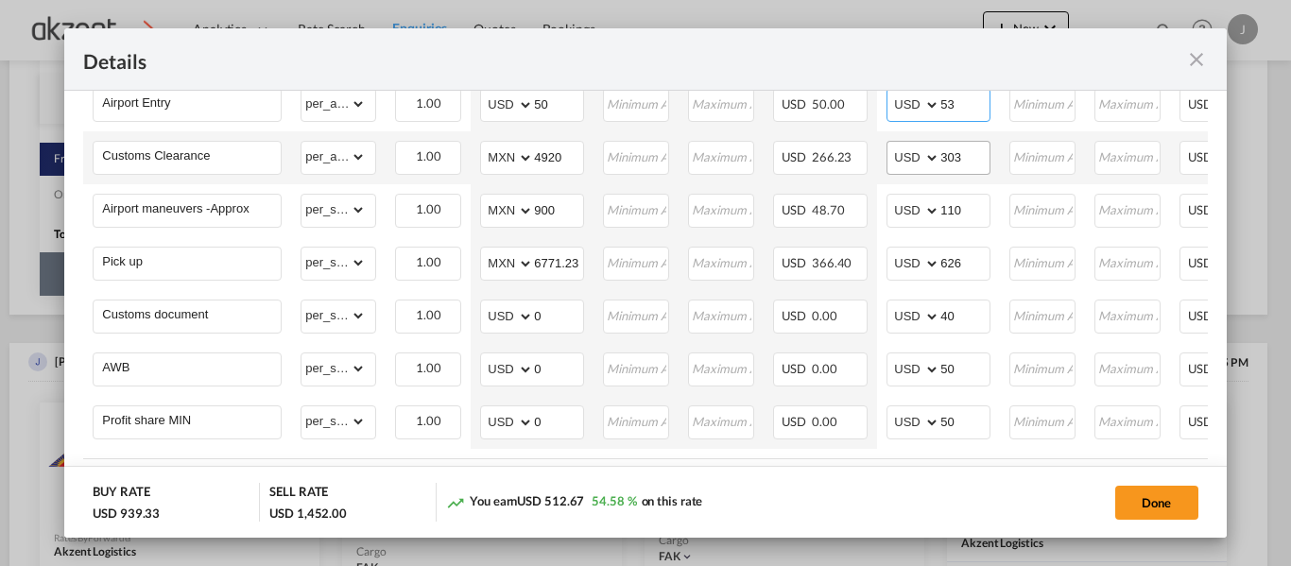
type input "53"
click at [972, 155] on input "303" at bounding box center [964, 156] width 49 height 28
type input "300"
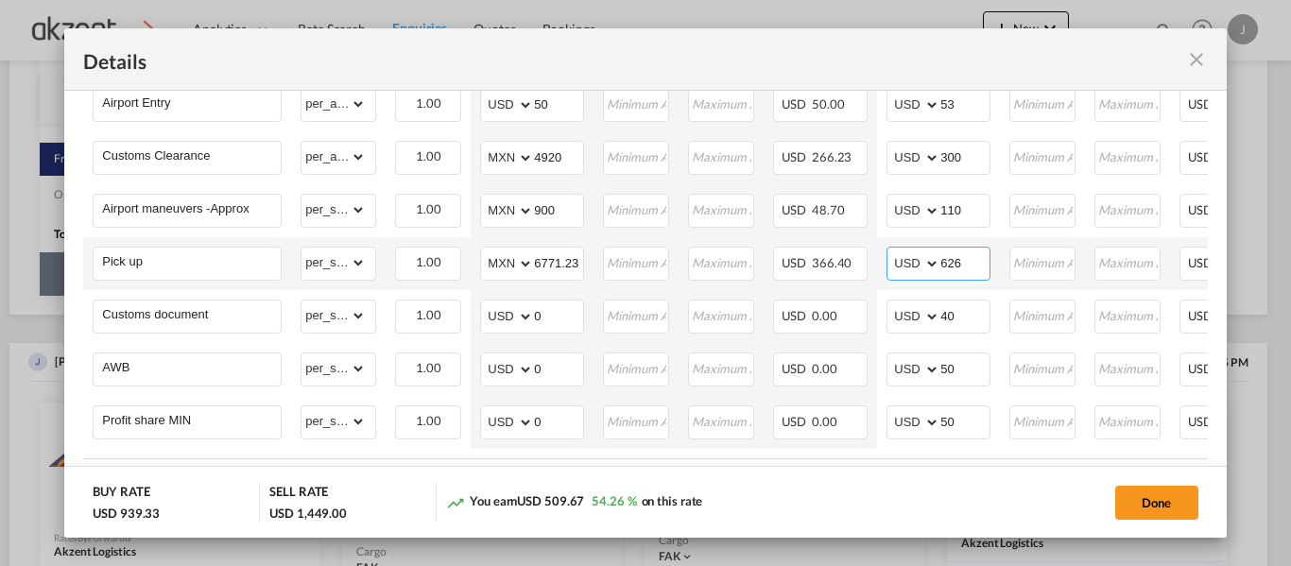
click at [978, 264] on input "626" at bounding box center [964, 262] width 49 height 28
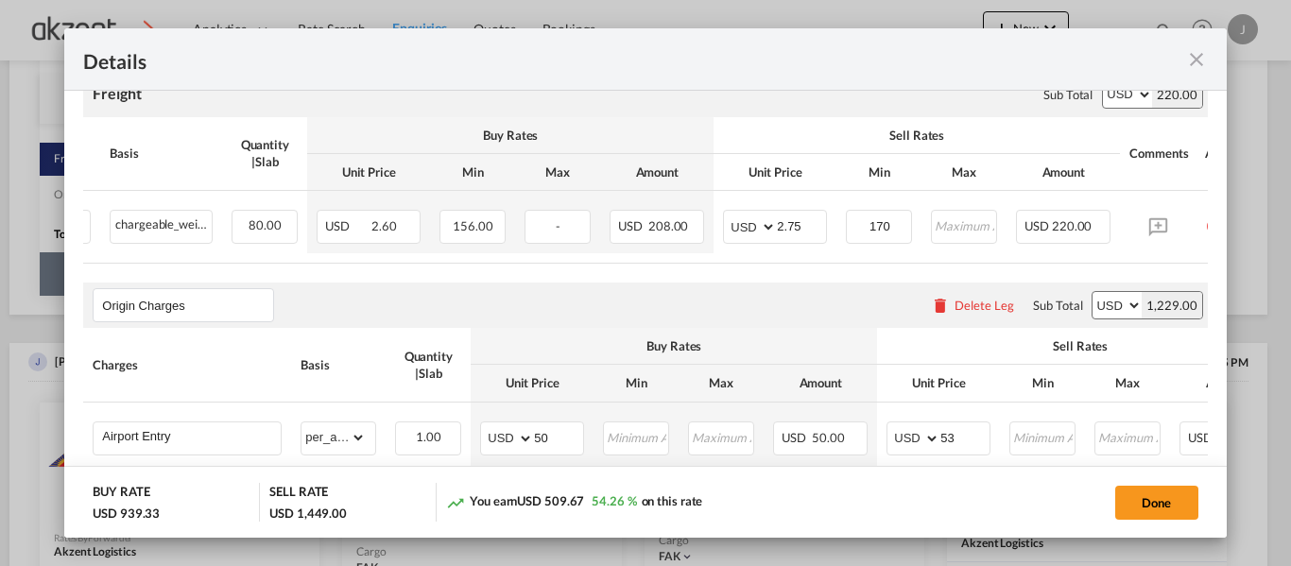
scroll to position [360, 0]
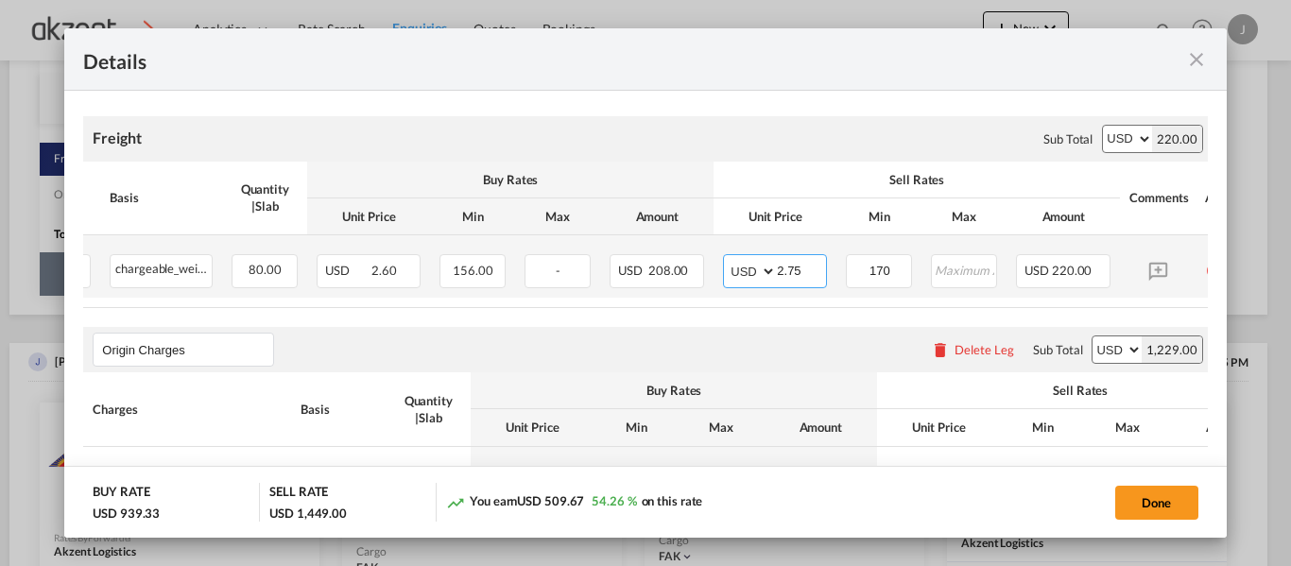
click at [805, 267] on input "2.75" at bounding box center [801, 269] width 49 height 28
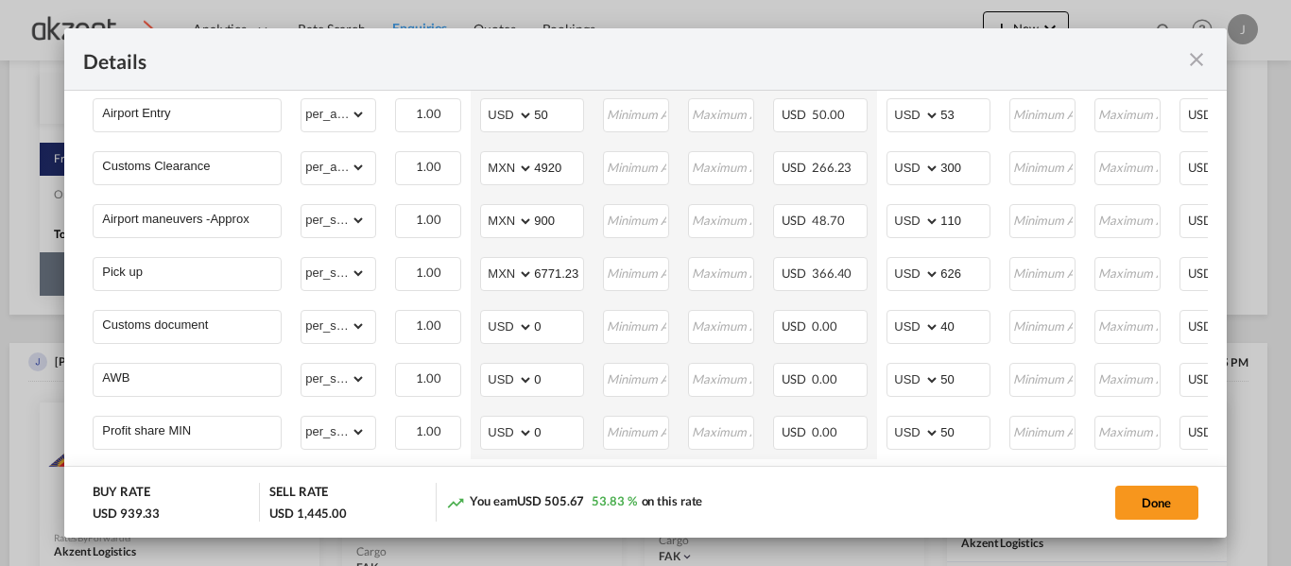
scroll to position [738, 0]
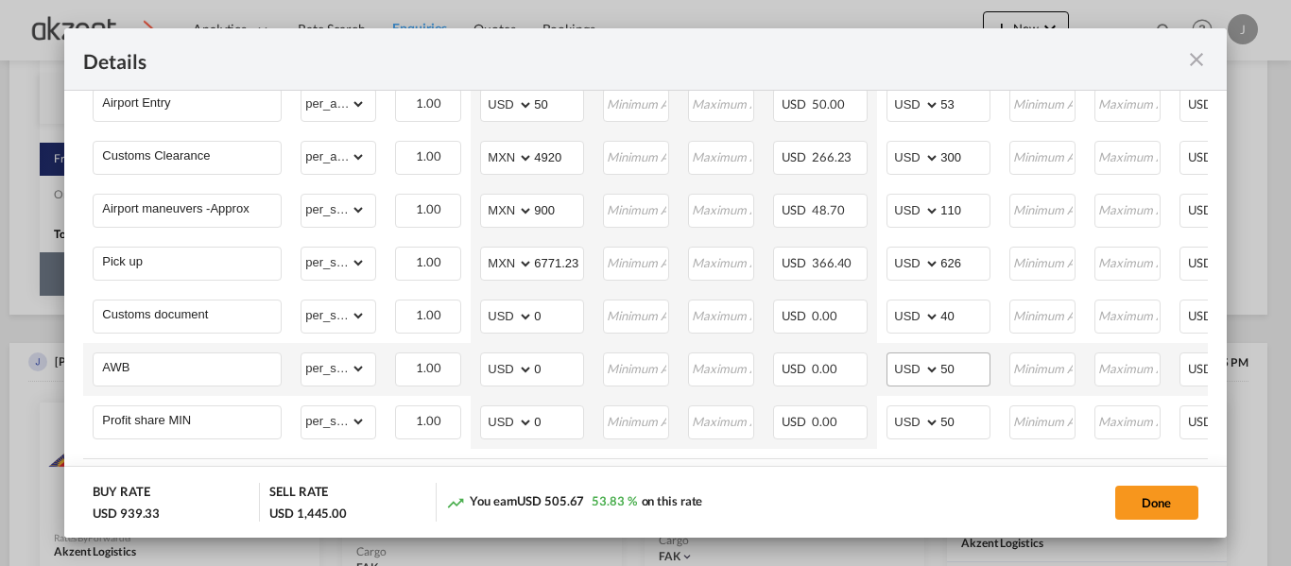
type input "2.70"
click at [966, 369] on input "50" at bounding box center [964, 367] width 49 height 28
type input "5"
type input "45"
click at [1136, 498] on button "Done" at bounding box center [1156, 503] width 83 height 34
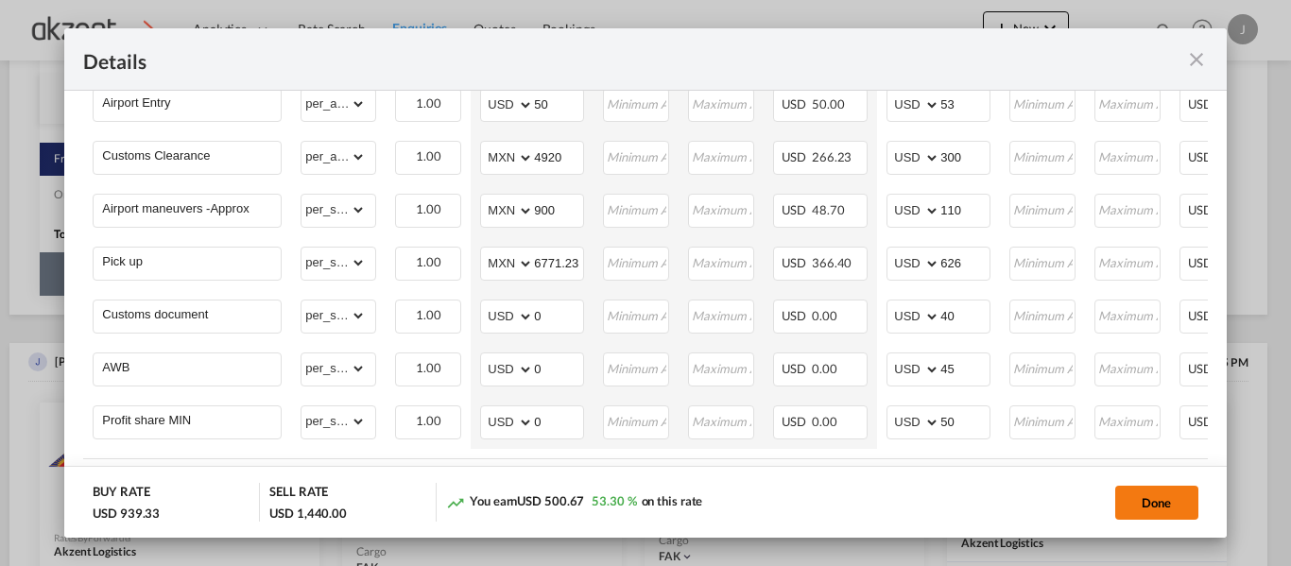
type input "2.7"
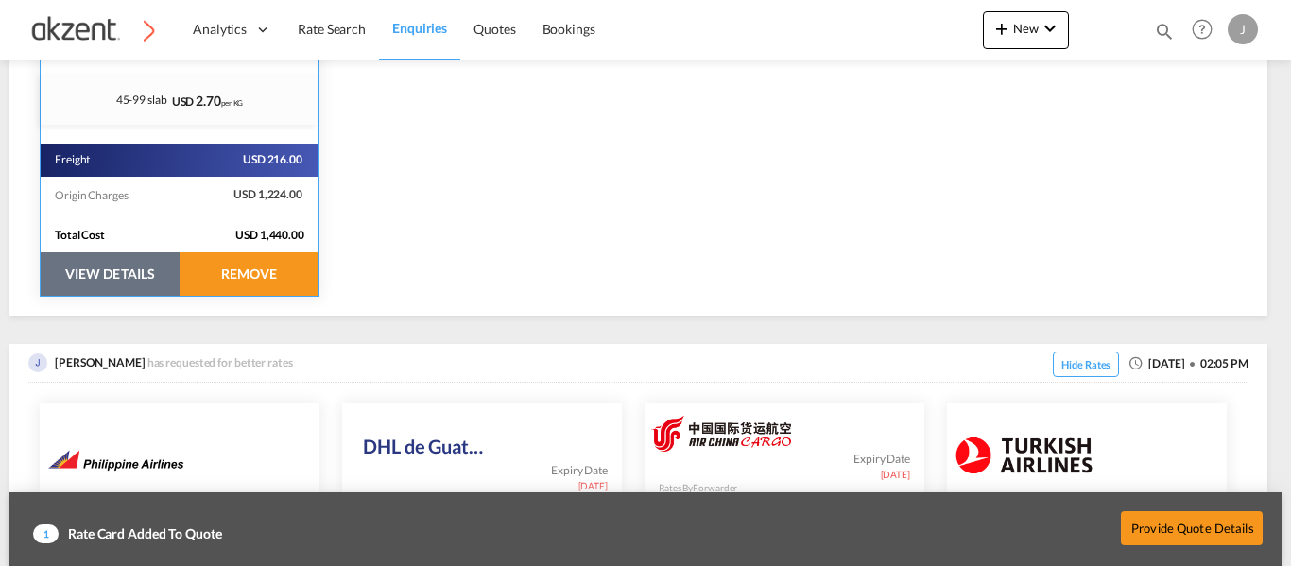
scroll to position [663, 0]
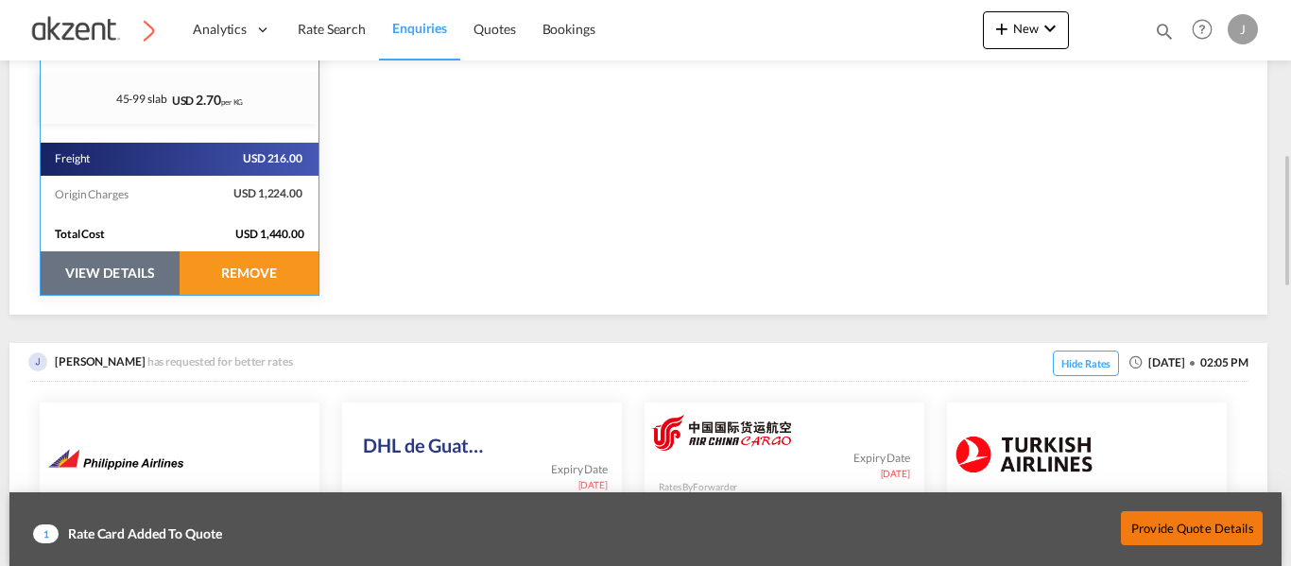
click at [1174, 533] on button "Provide Quote Details" at bounding box center [1192, 528] width 142 height 34
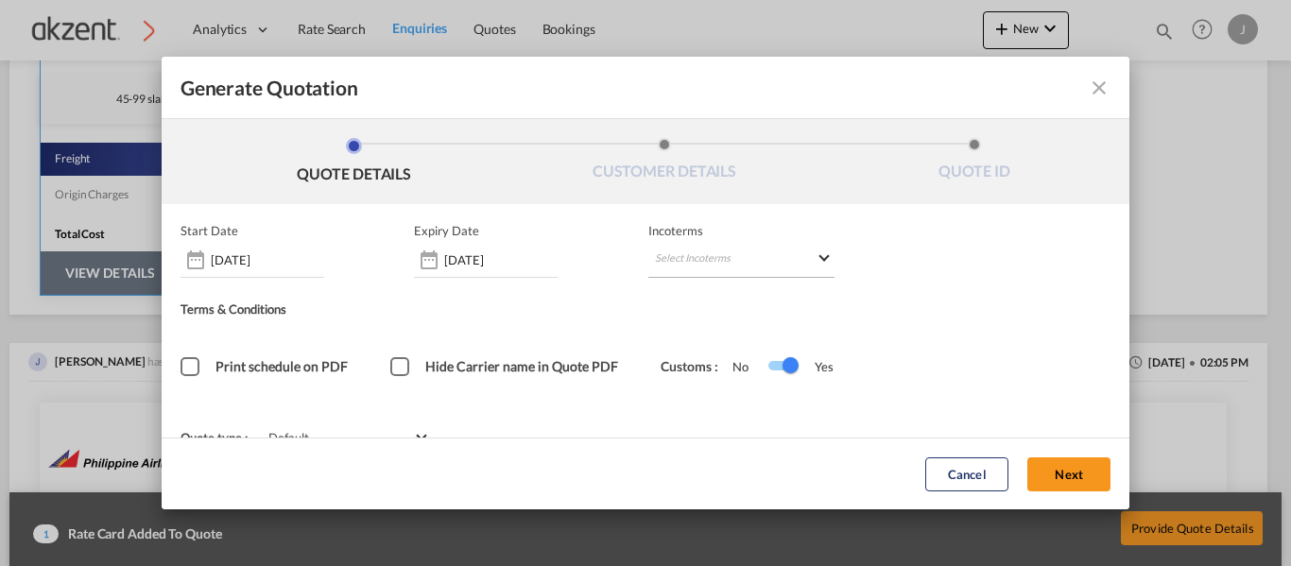
click at [817, 250] on md-select "Select Incoterms" at bounding box center [741, 261] width 186 height 34
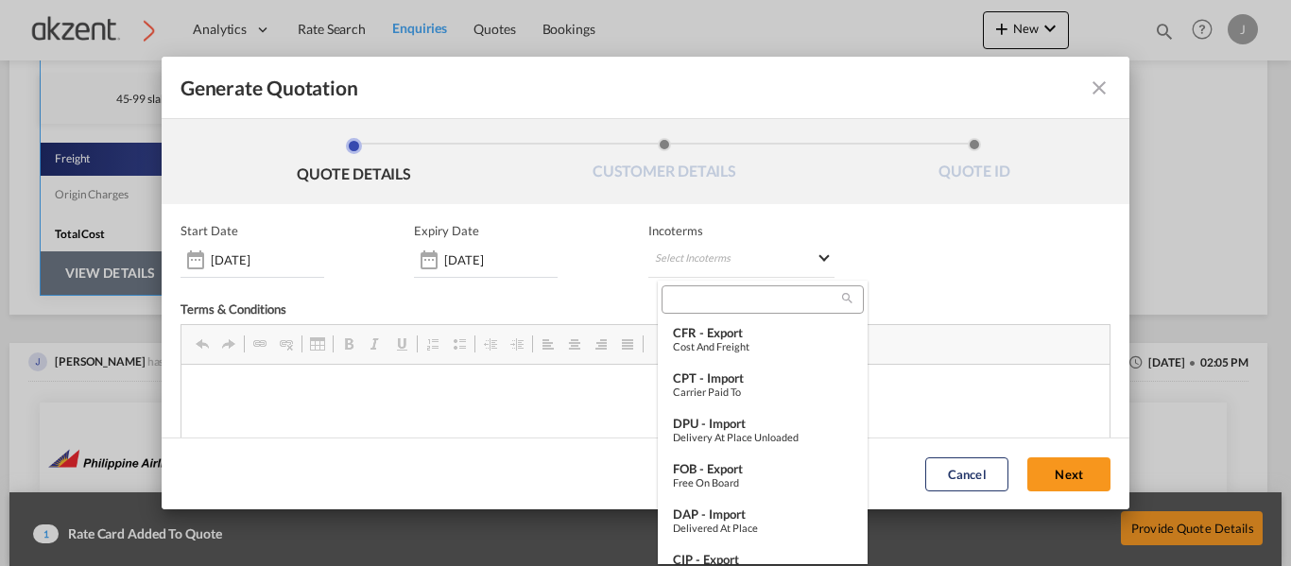
click at [722, 296] on input "search" at bounding box center [754, 299] width 175 height 17
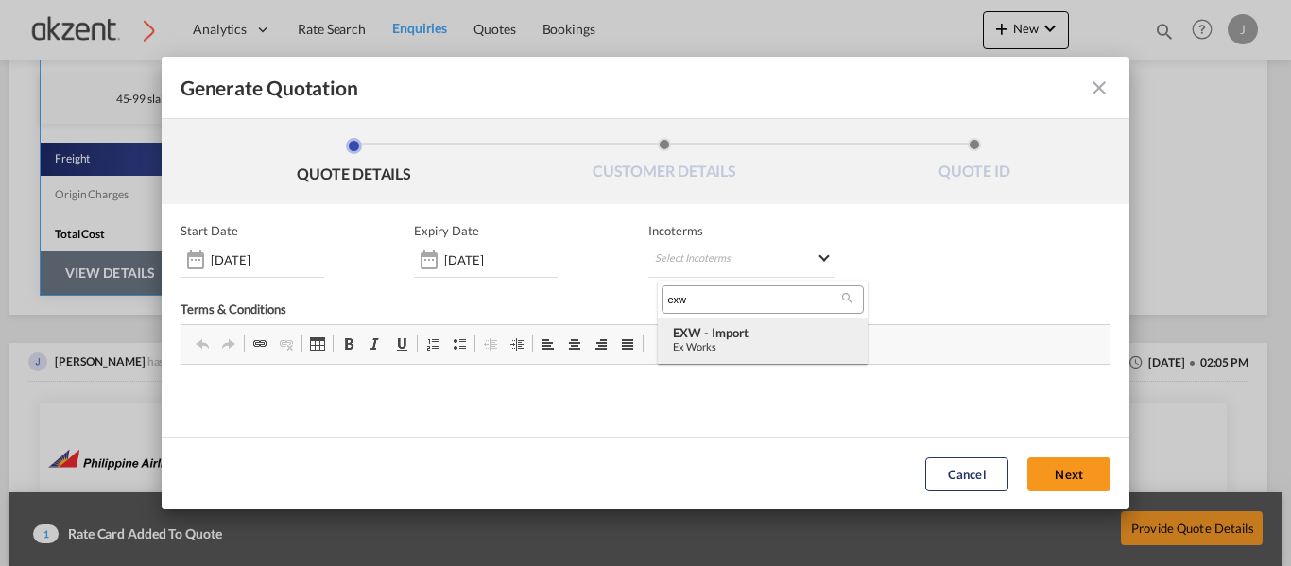
type input "exw"
click at [760, 340] on div "Ex Works" at bounding box center [763, 346] width 180 height 12
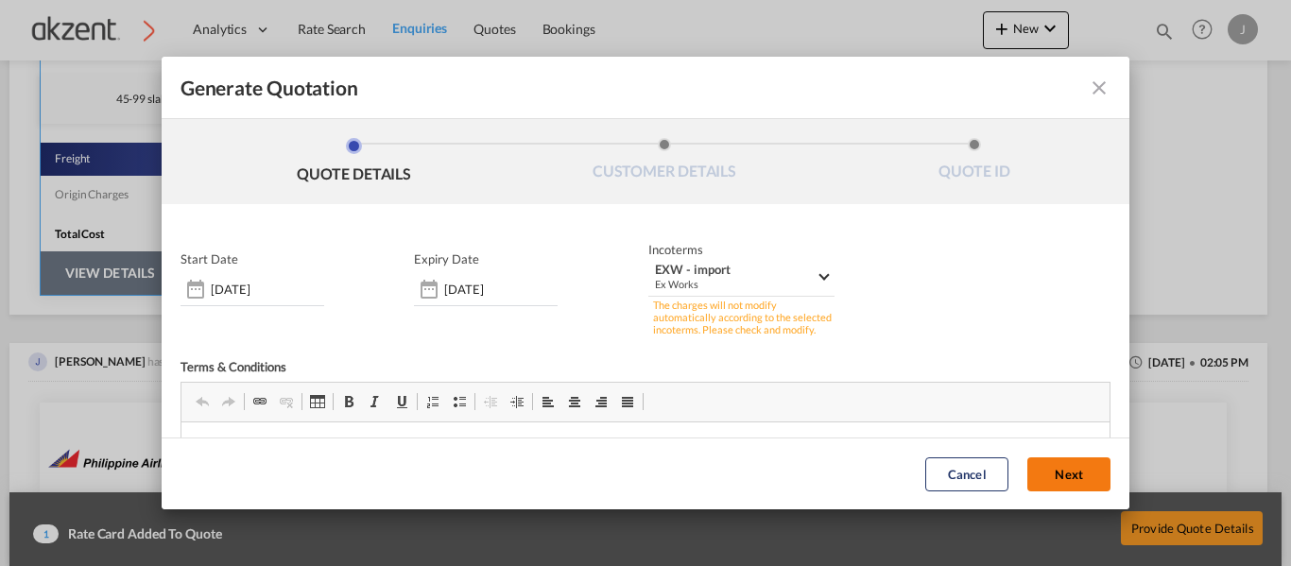
click at [1027, 466] on button "Next" at bounding box center [1068, 474] width 83 height 34
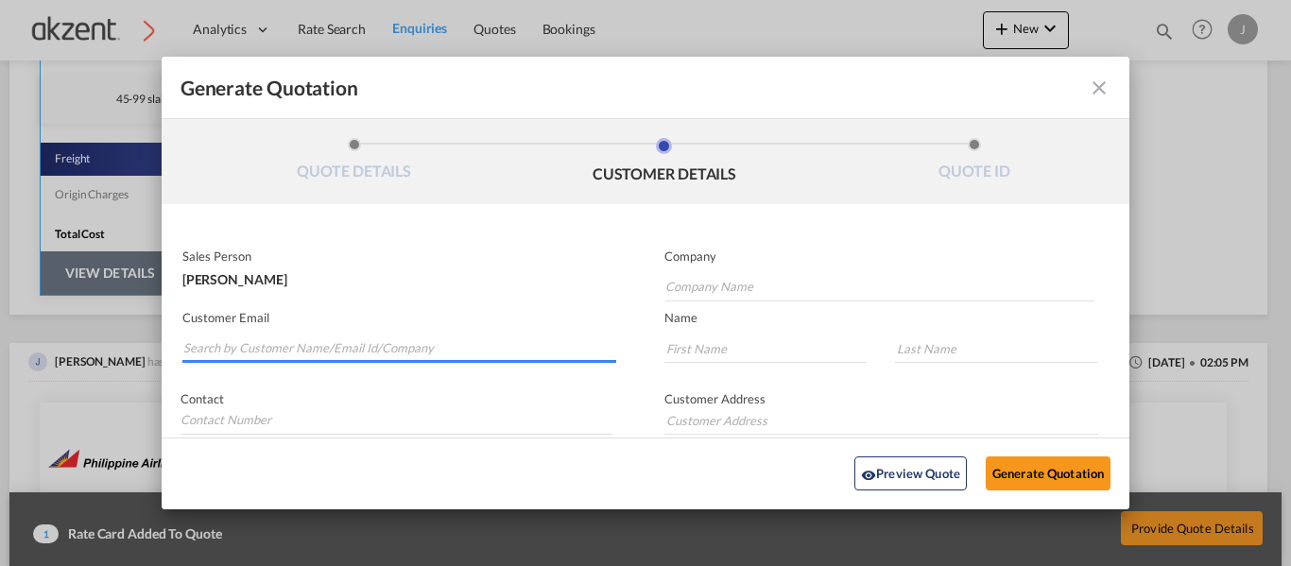
click at [301, 350] on input "Search by Customer Name/Email Id/Company" at bounding box center [399, 349] width 433 height 28
paste input "import3.bj@pandaglb.com"
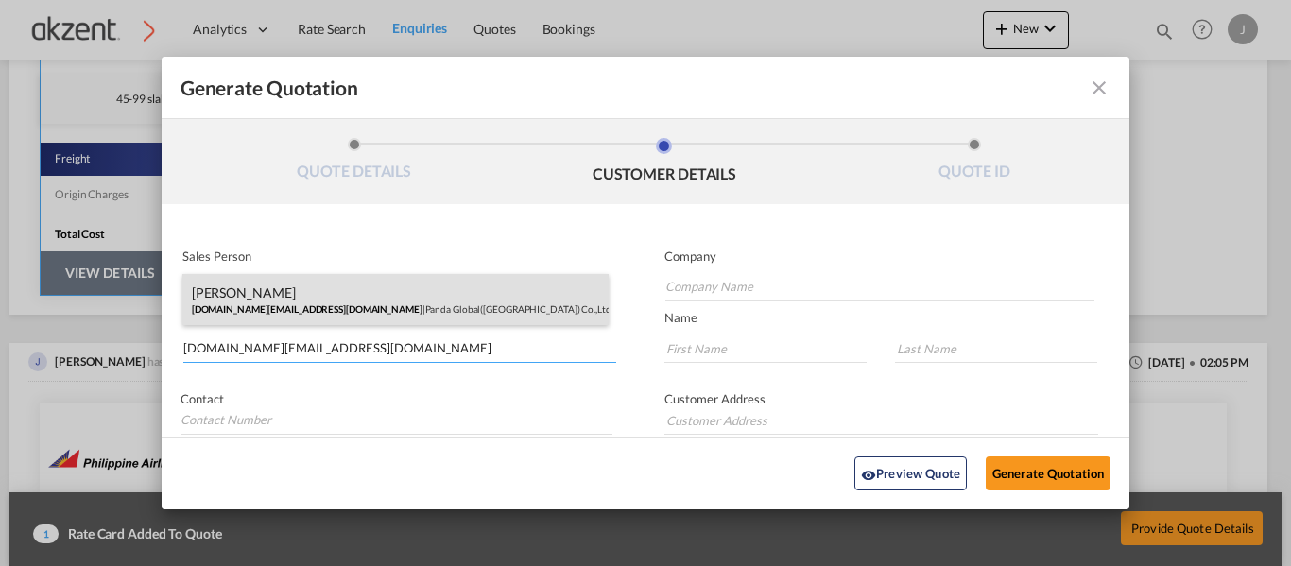
type input "import3.bj@pandaglb.com"
click at [390, 310] on div "Cynthia Cheng import3.bj@pandaglb.com | Panda Global(Beijing) Co.,Ltd." at bounding box center [395, 299] width 427 height 51
type input "Panda Global(Beijing) Co.,Ltd."
type input "Cynthia"
type input "Cheng"
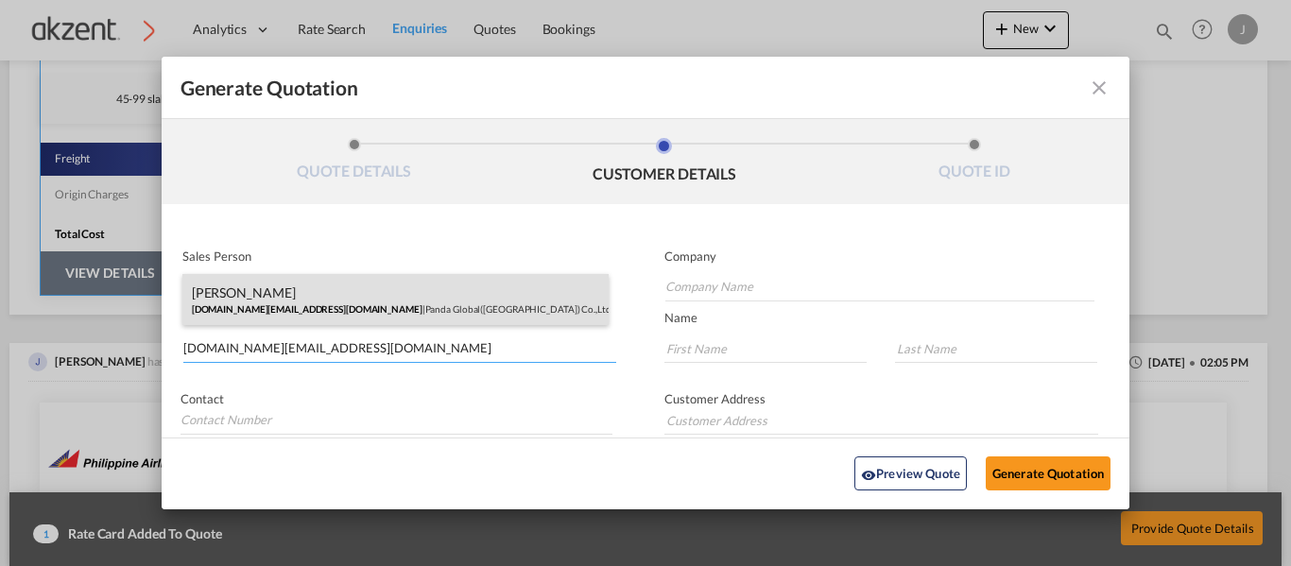
type input "13581736812"
type input "RM 206, Building 15, No. 7, SanJianFang South, Chaoyang District, Beijing, P.R.…"
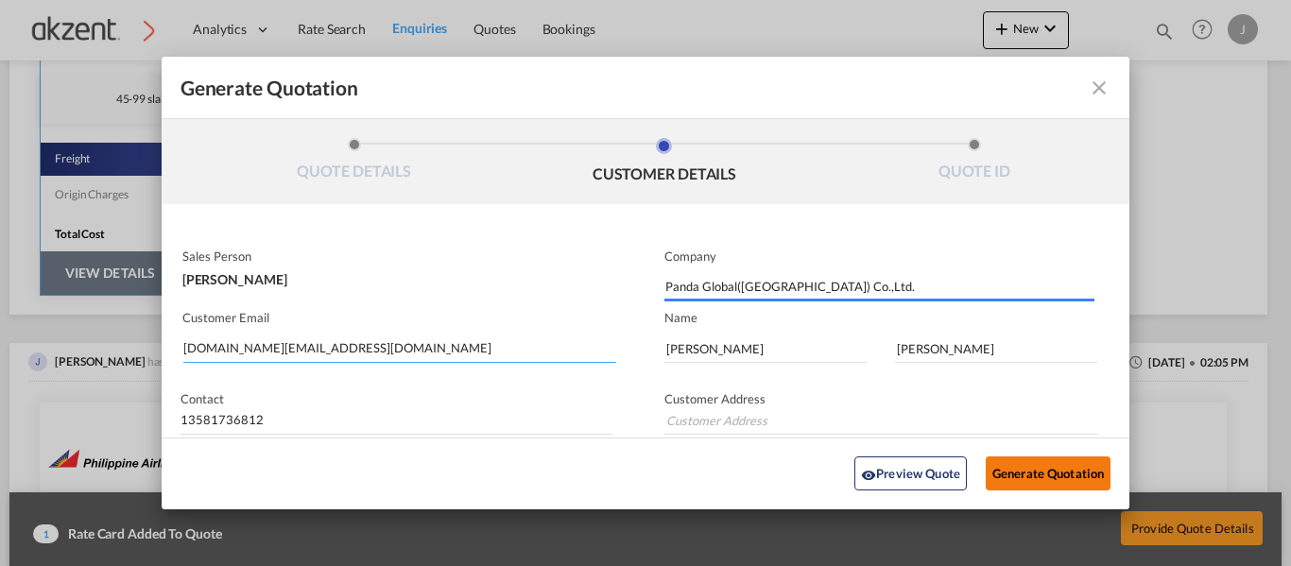
type input "RM 206, Building 15, No. 7, SanJianFang South, Chaoyang District, Beijing, P.R.…"
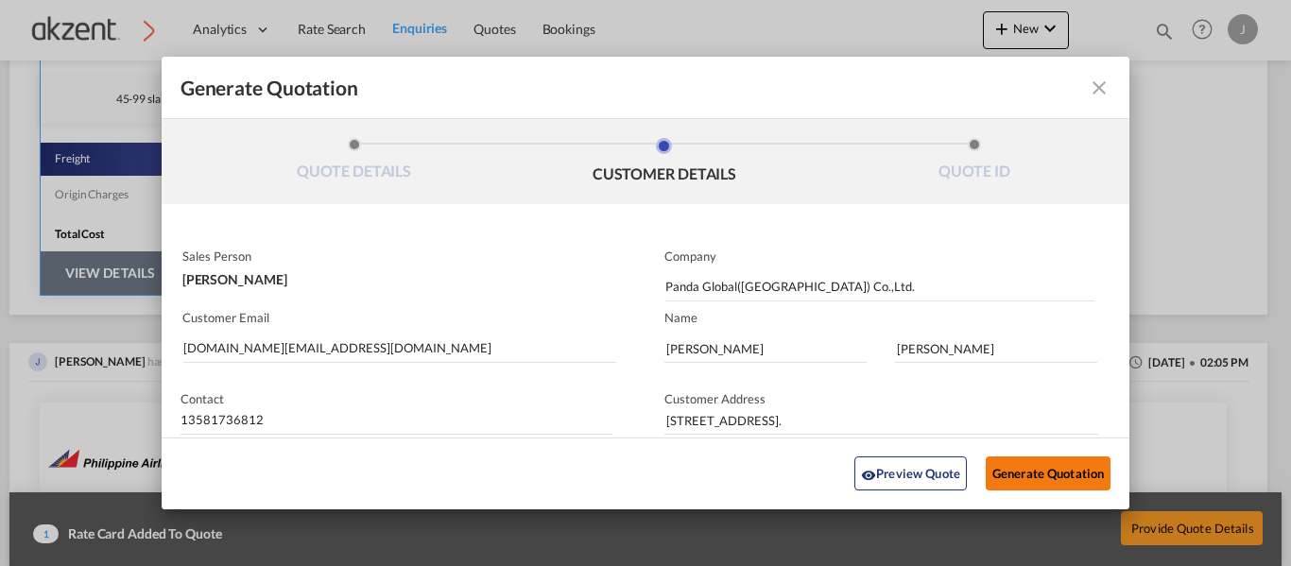
click at [1013, 465] on button "Generate Quotation" at bounding box center [1048, 474] width 125 height 34
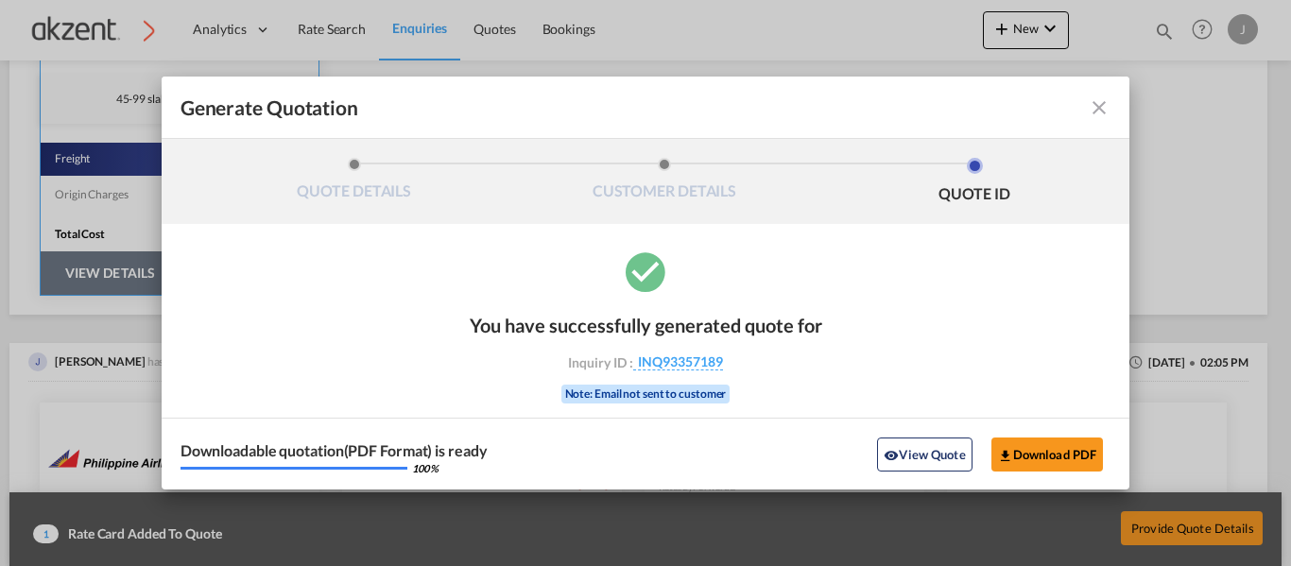
click at [1101, 115] on md-icon "icon-close fg-AAA8AD cursor m-0" at bounding box center [1099, 107] width 23 height 23
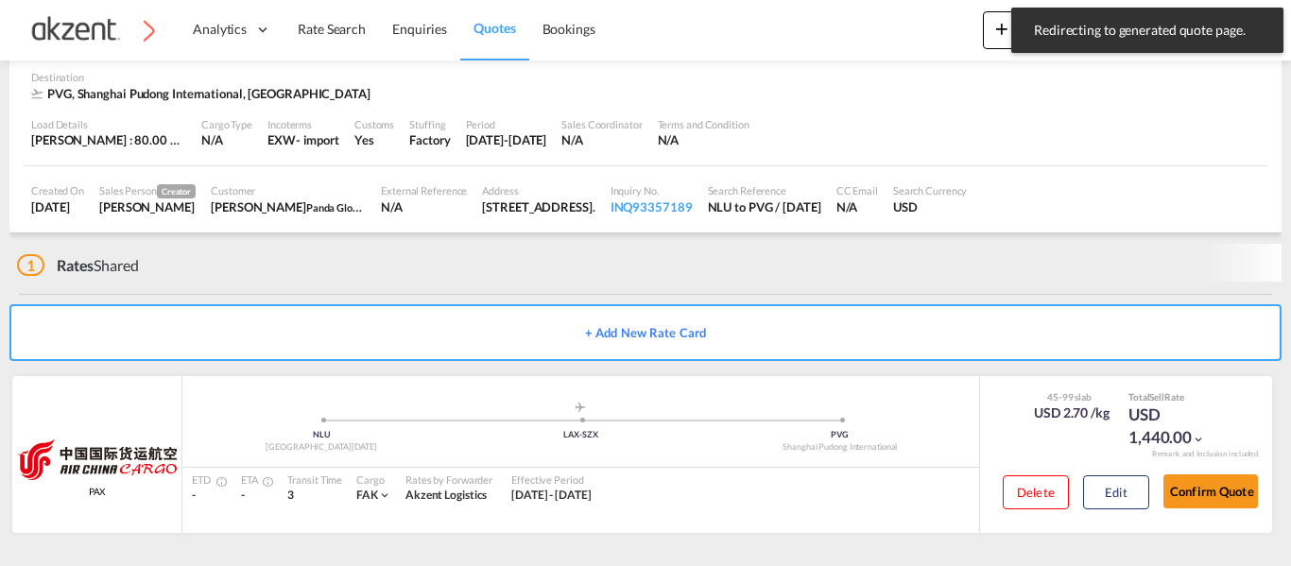
scroll to position [122, 0]
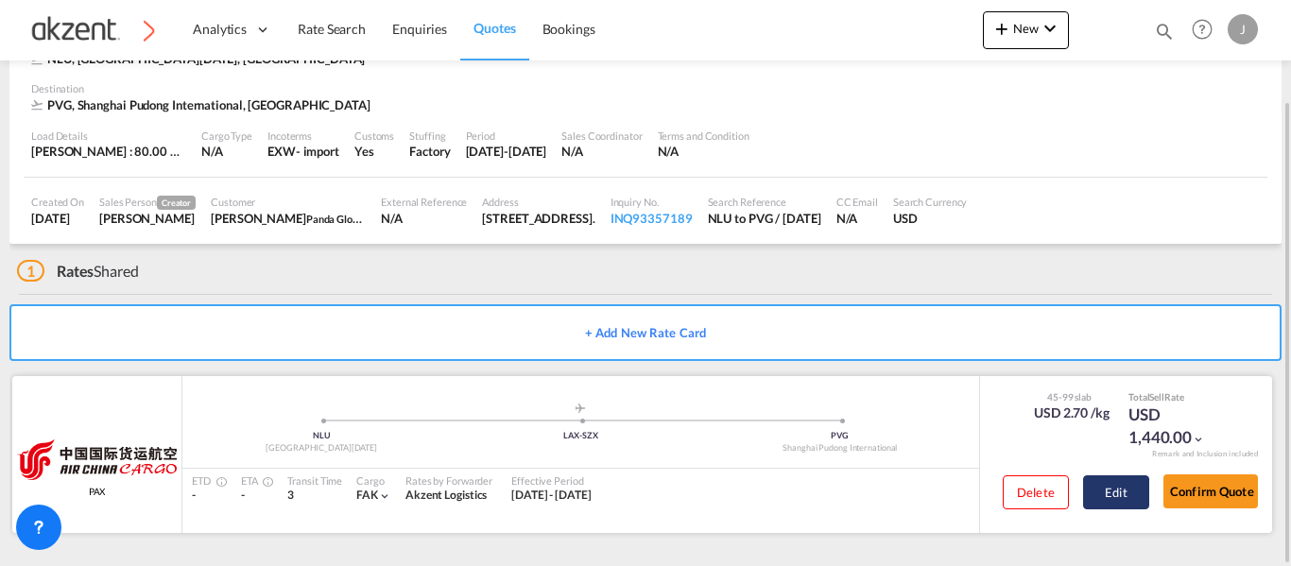
click at [1109, 489] on button "Edit" at bounding box center [1116, 492] width 66 height 34
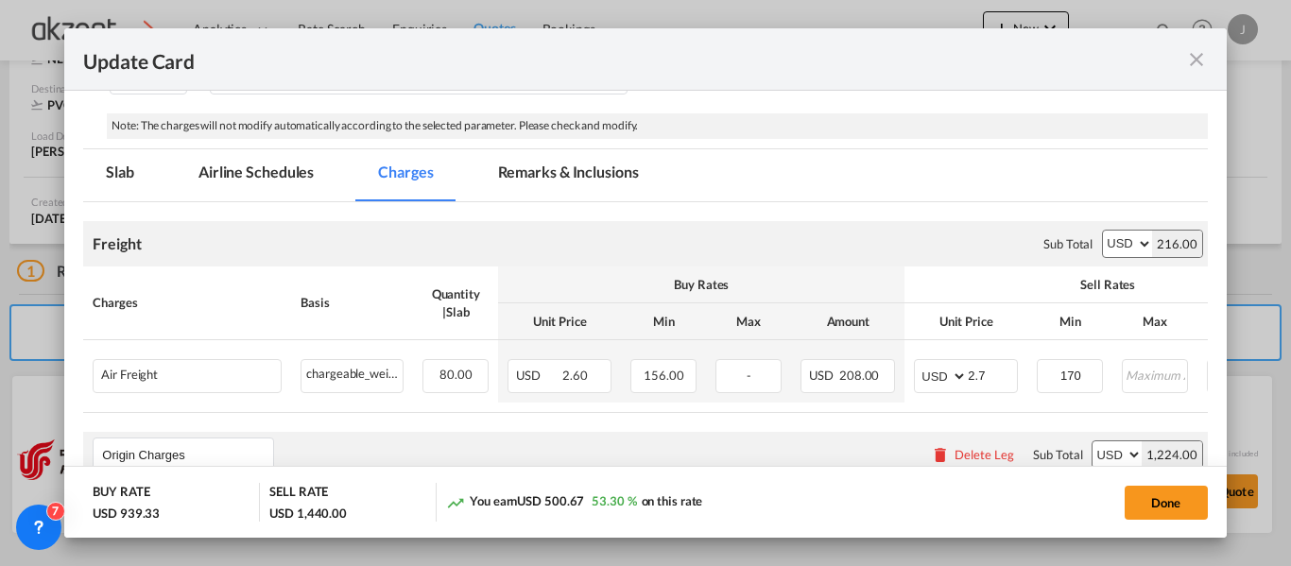
scroll to position [378, 0]
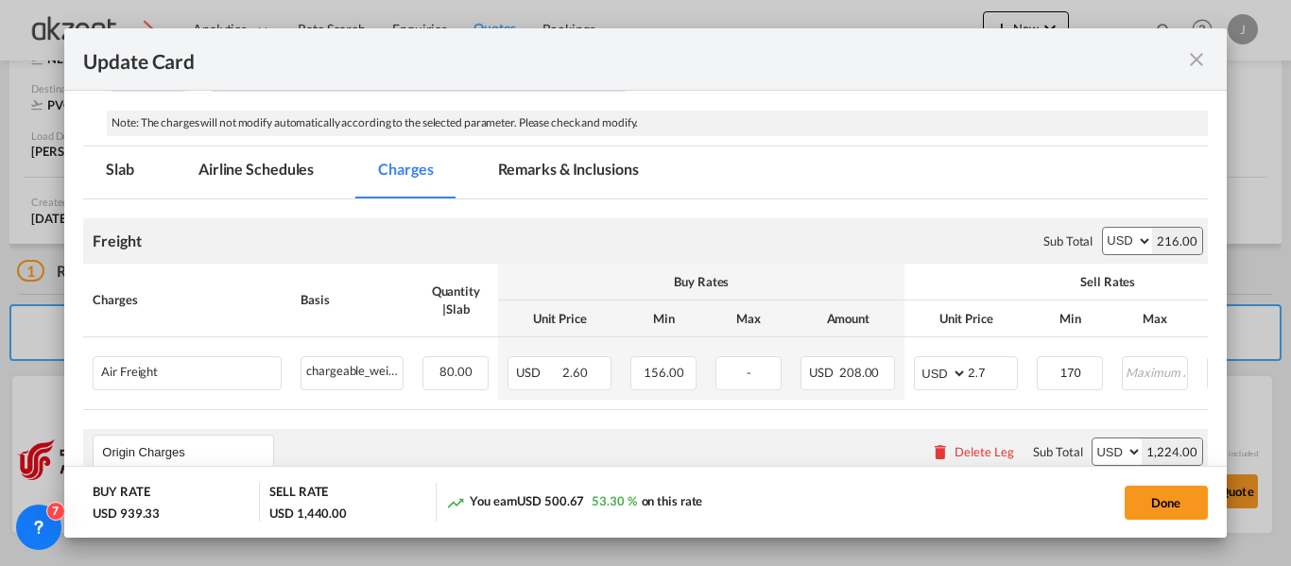
click at [529, 167] on md-tab-item "Remarks & Inclusions" at bounding box center [568, 172] width 186 height 52
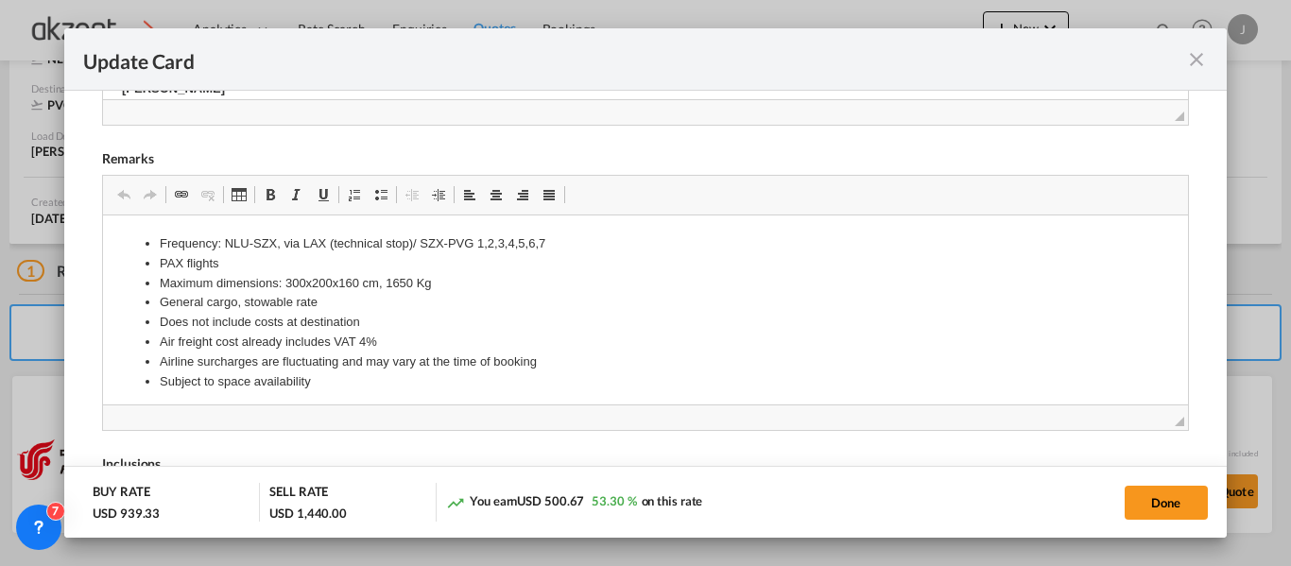
scroll to position [756, 0]
drag, startPoint x: 136, startPoint y: 245, endPoint x: 260, endPoint y: 317, distance: 143.1
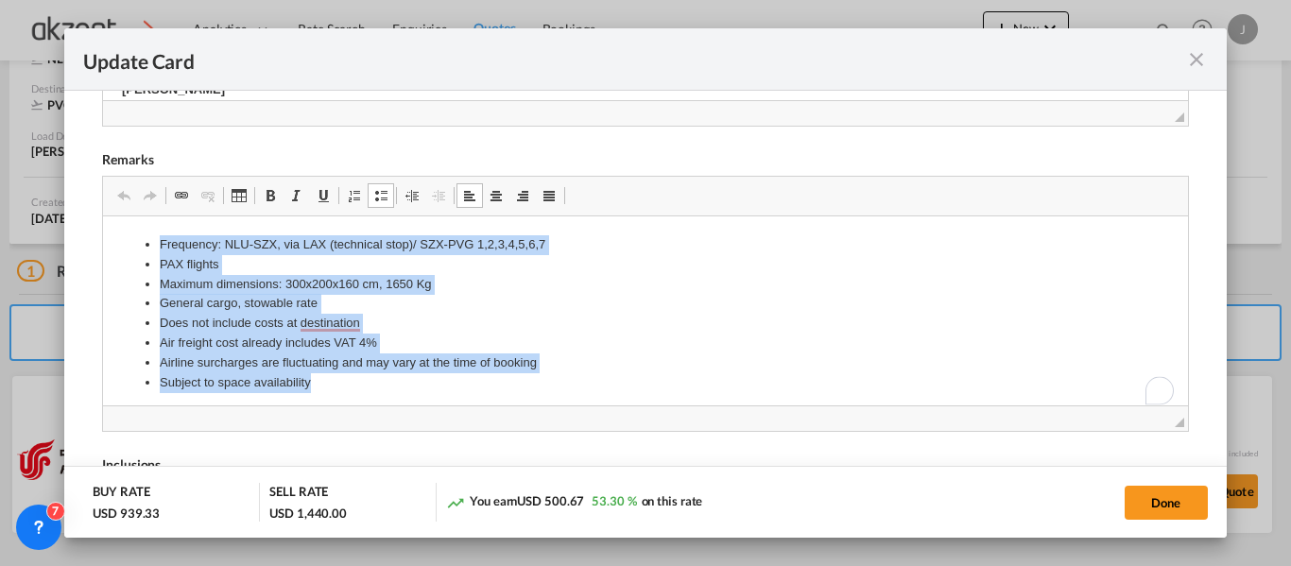
drag, startPoint x: 316, startPoint y: 377, endPoint x: 150, endPoint y: 234, distance: 218.4
click at [151, 234] on ul "Frequency: NLU-SZX, via LAX (technical stop)/ SZX-PVG 1,2,3,4,5,6,7 PAX flights…" at bounding box center [645, 312] width 1046 height 157
copy ul "Frequency: NLU-SZX, via LAX (technical stop)/ SZX-PVG 1,2,3,4,5,6,7 PAX flights…"
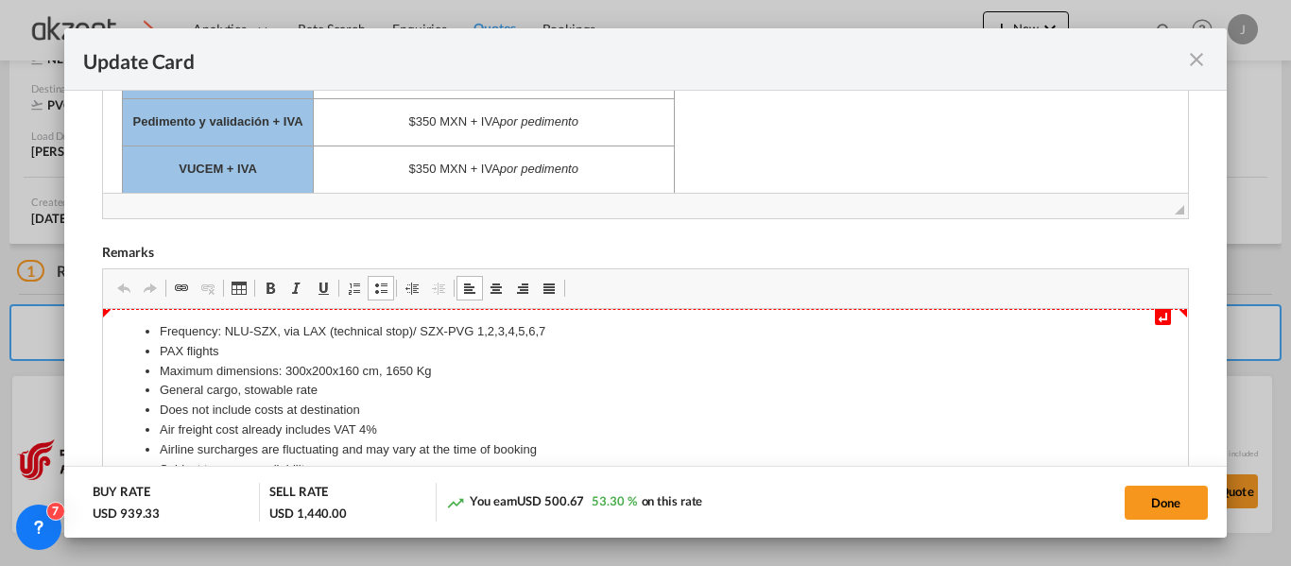
scroll to position [677, 0]
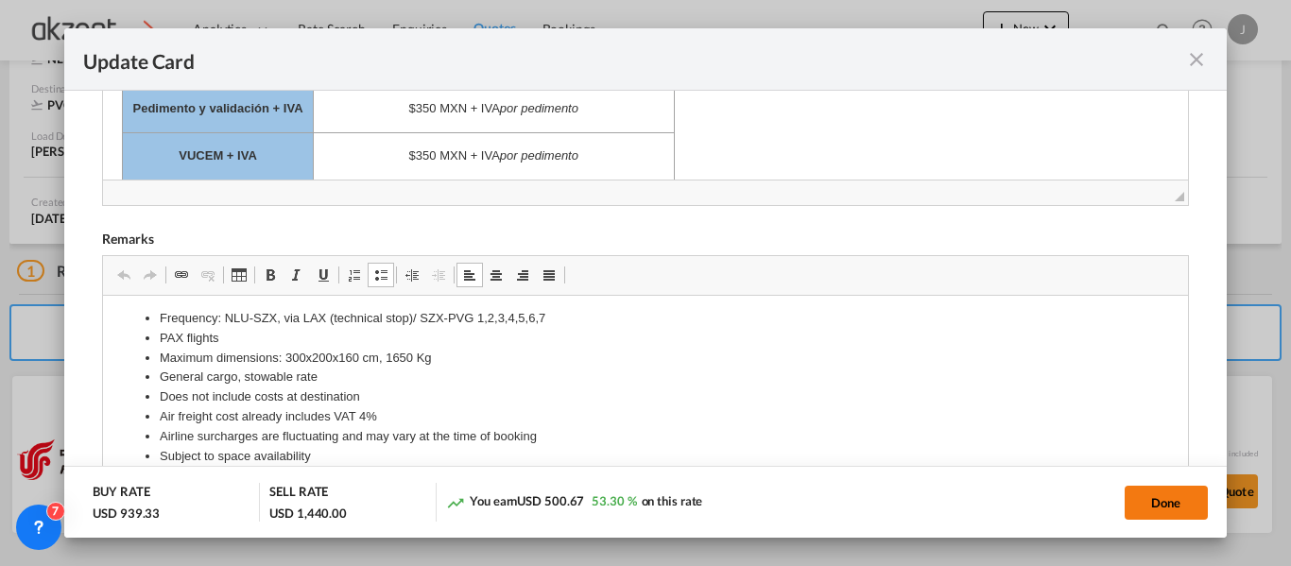
click at [1159, 499] on button "Done" at bounding box center [1166, 503] width 83 height 34
type input "30 Sep 2025"
type input "30 Oct 2025"
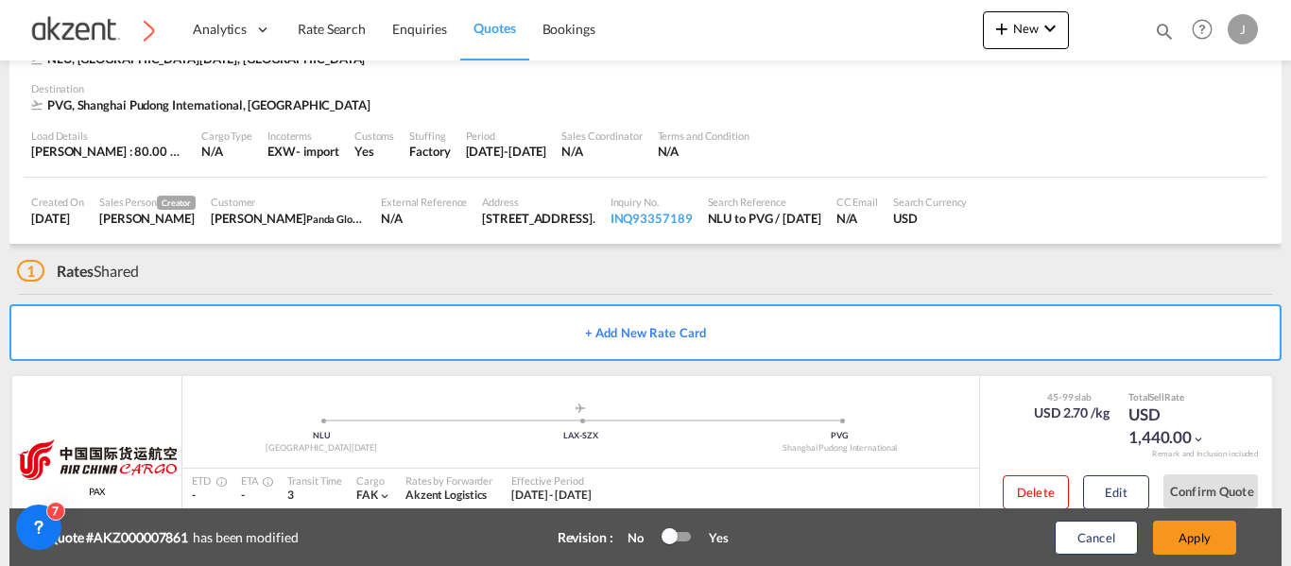
scroll to position [479, 0]
click at [1187, 525] on button "Apply" at bounding box center [1194, 538] width 83 height 34
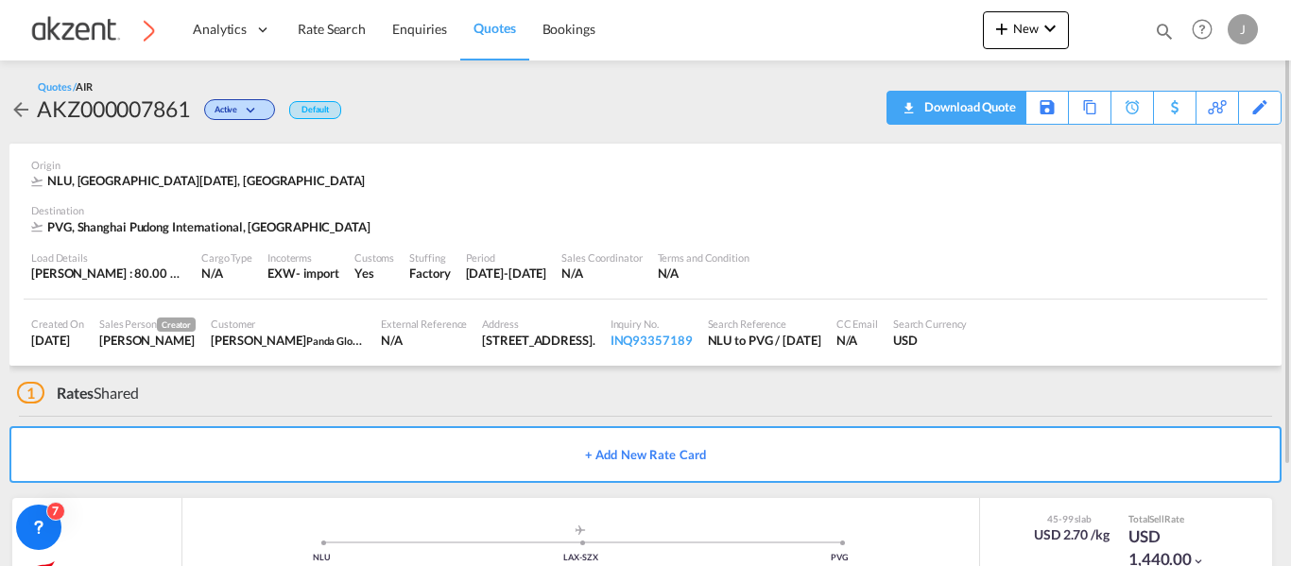
click at [994, 108] on div "Download Quote" at bounding box center [968, 107] width 96 height 30
